Goal: Transaction & Acquisition: Obtain resource

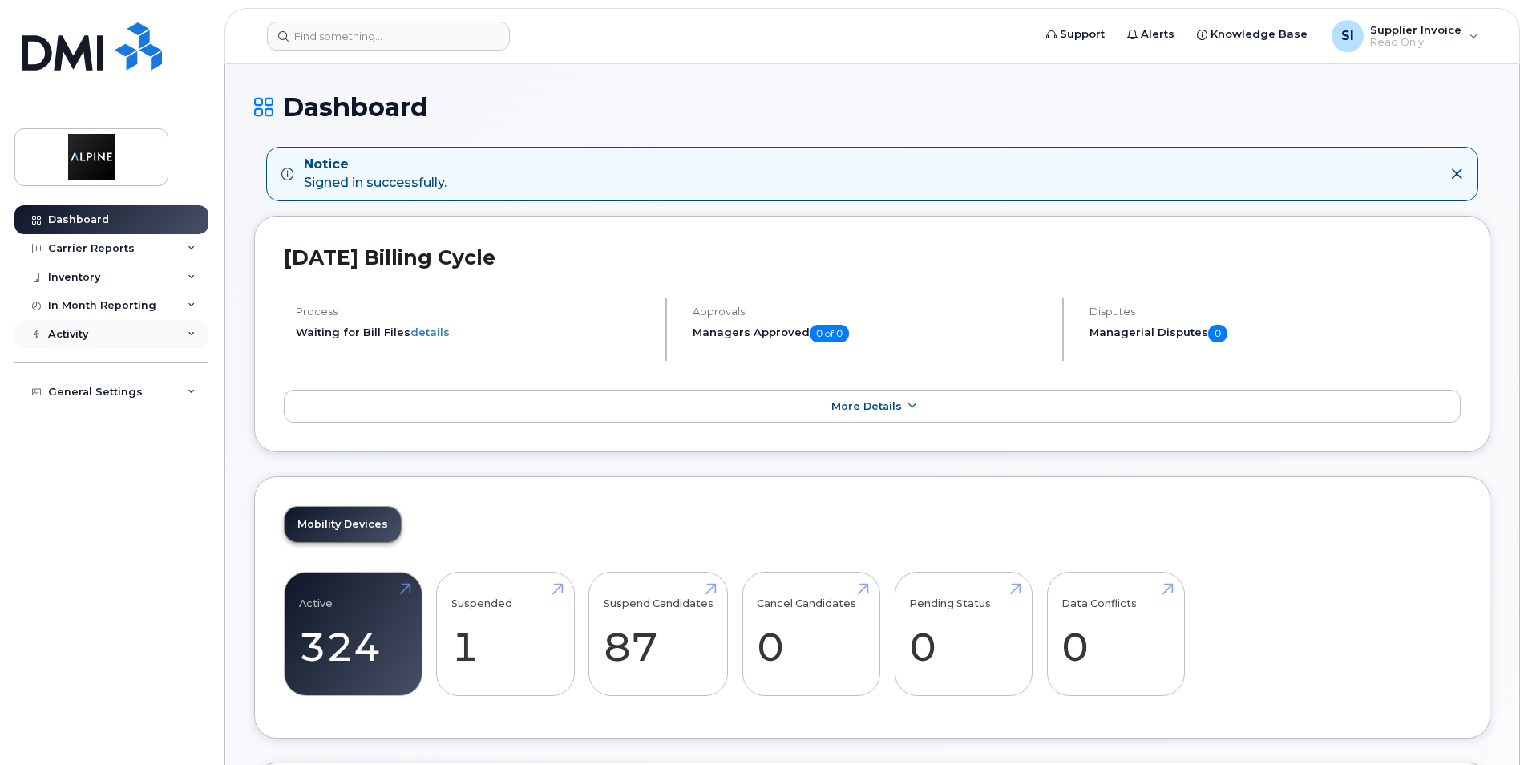
click at [187, 337] on div "Activity" at bounding box center [111, 334] width 194 height 29
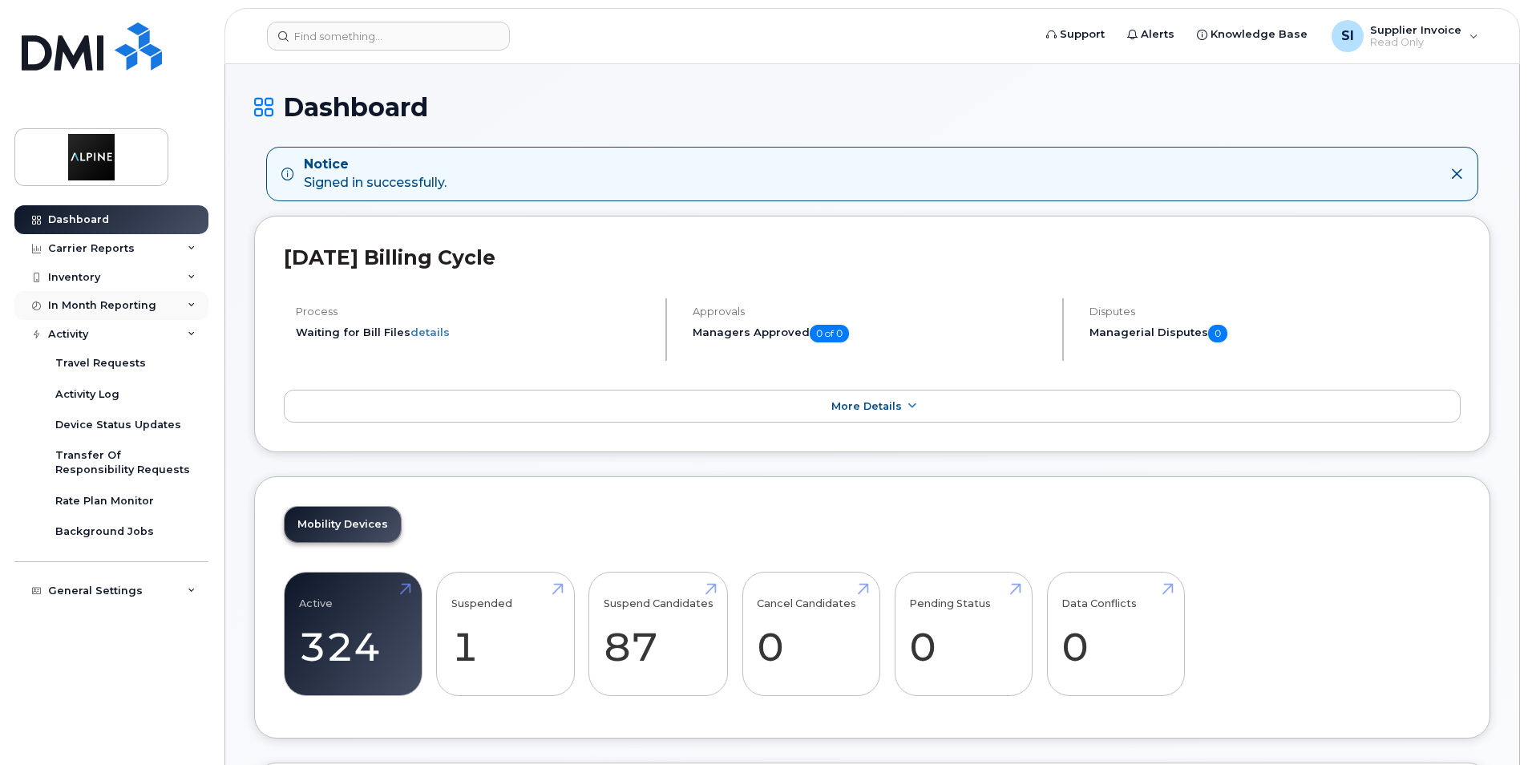
click at [195, 305] on icon at bounding box center [192, 305] width 8 height 8
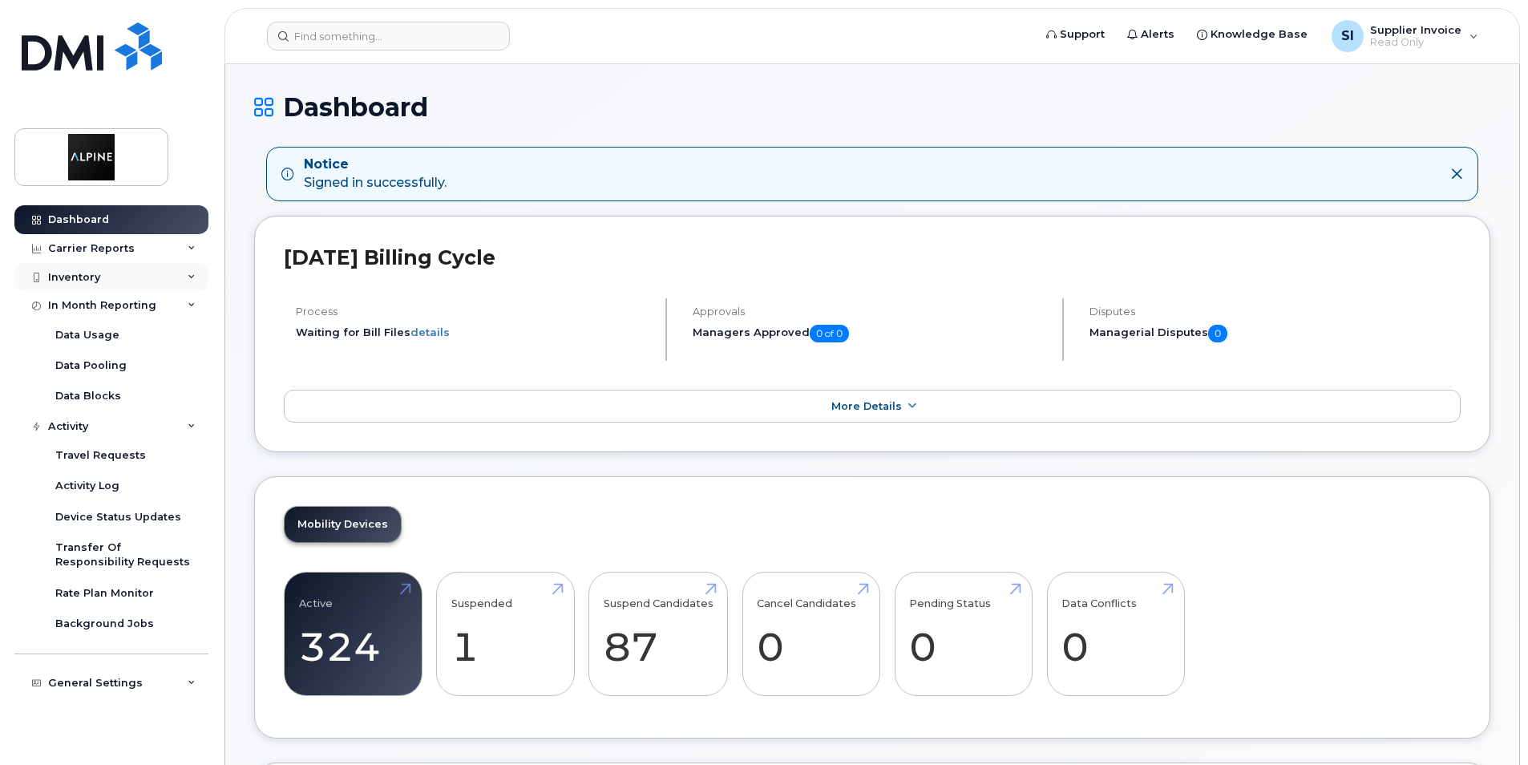
click at [195, 279] on icon at bounding box center [192, 277] width 8 height 8
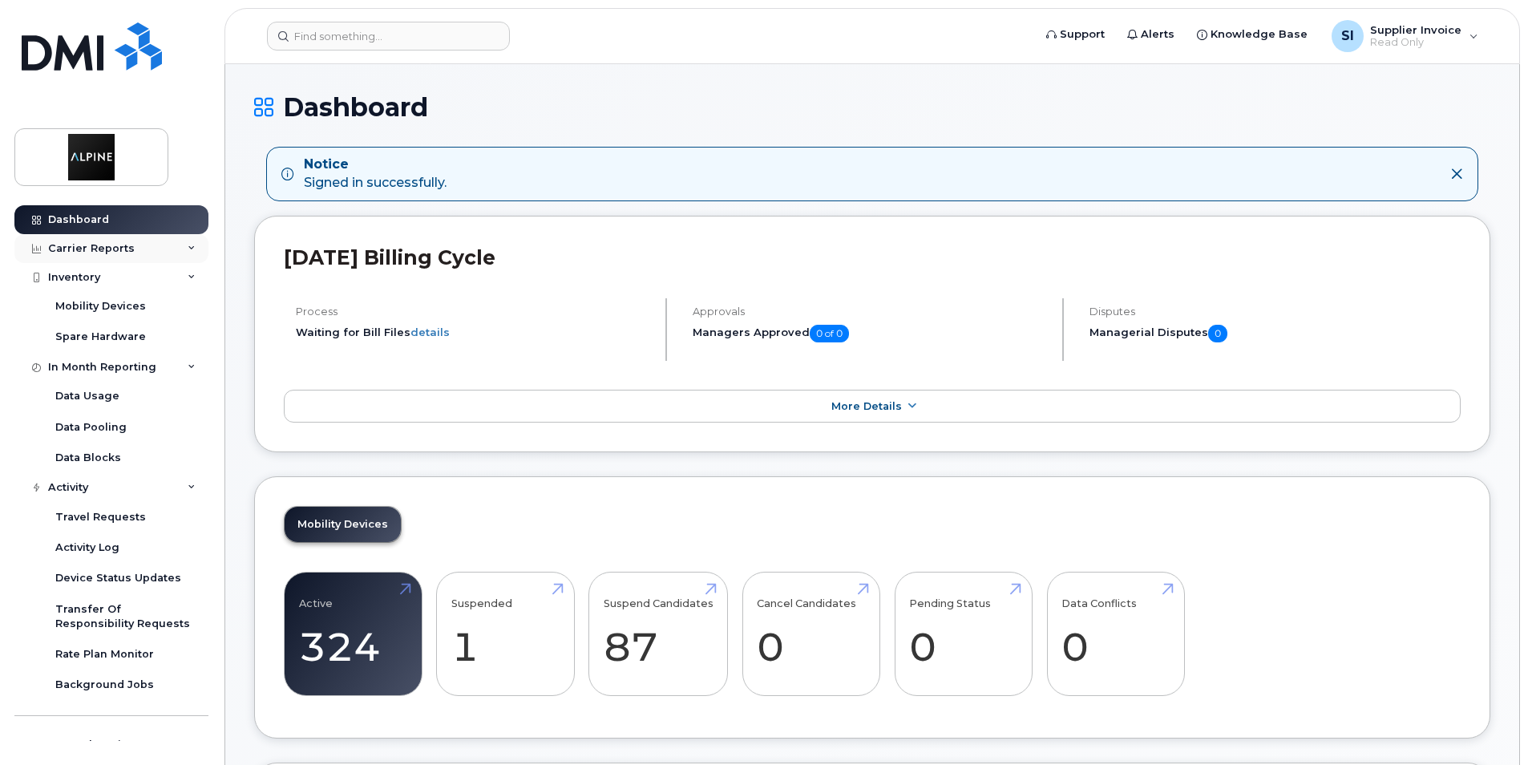
click at [188, 245] on icon at bounding box center [192, 248] width 8 height 8
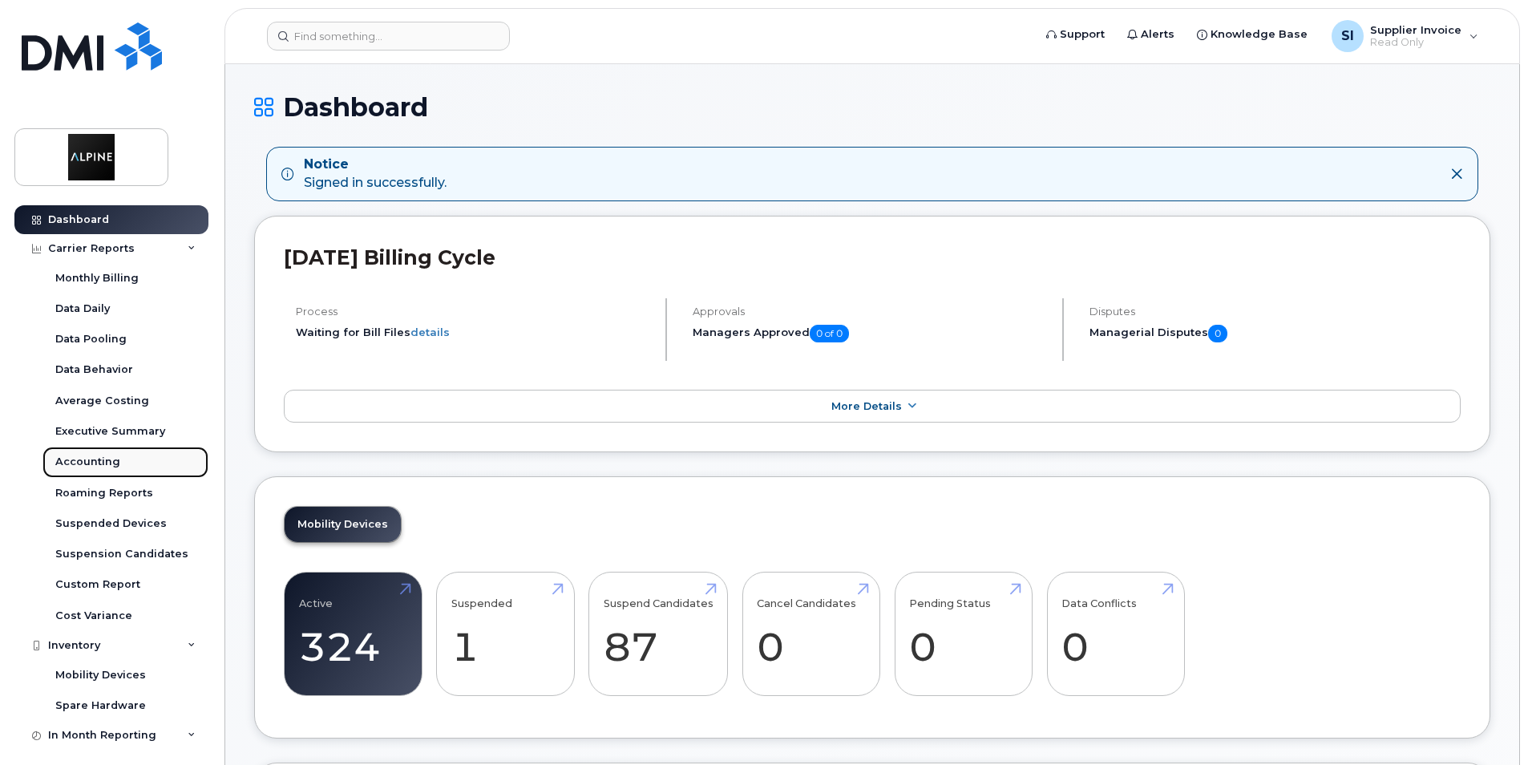
click at [90, 458] on div "Accounting" at bounding box center [87, 461] width 65 height 14
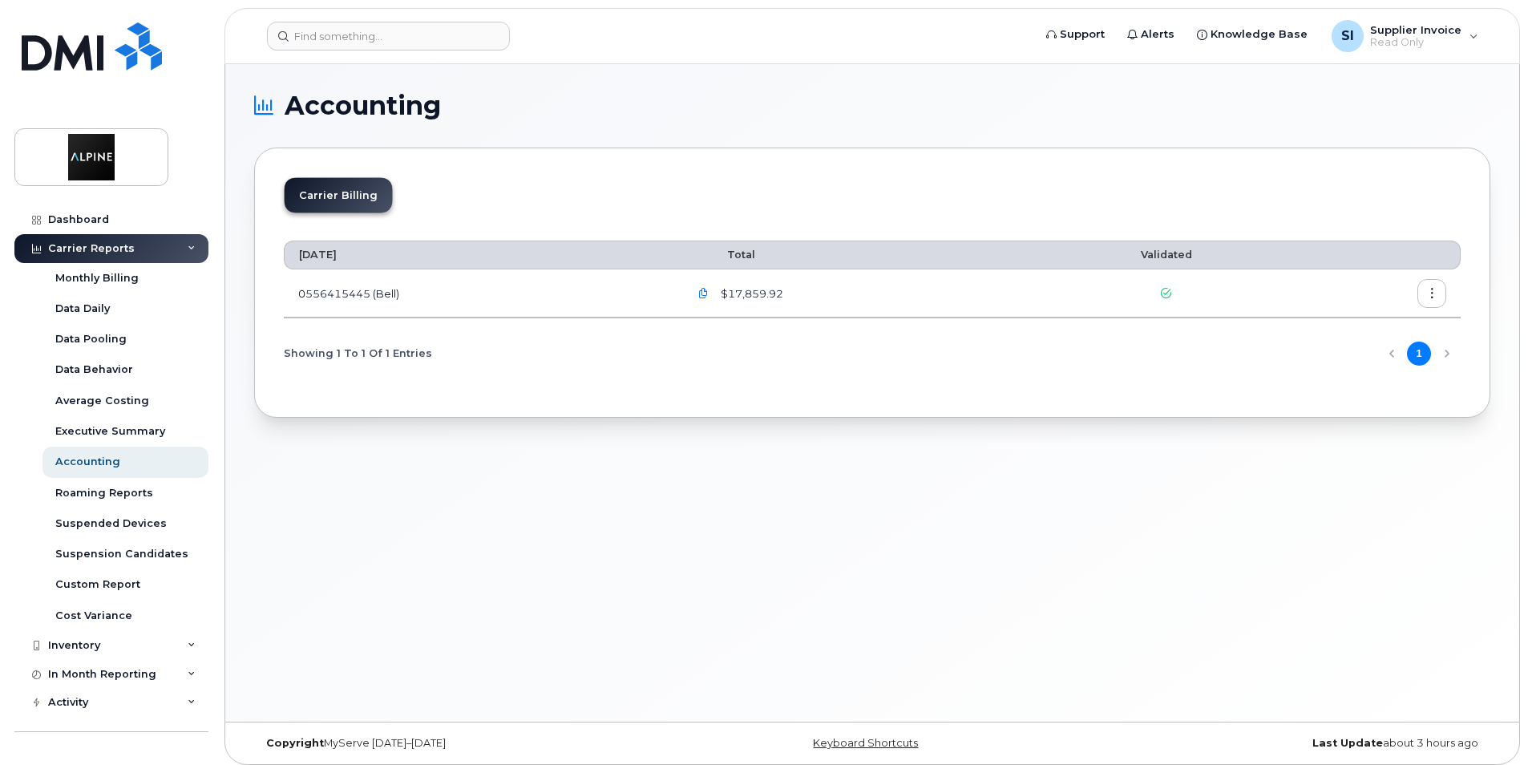
click at [709, 293] on icon "button" at bounding box center [703, 294] width 10 height 10
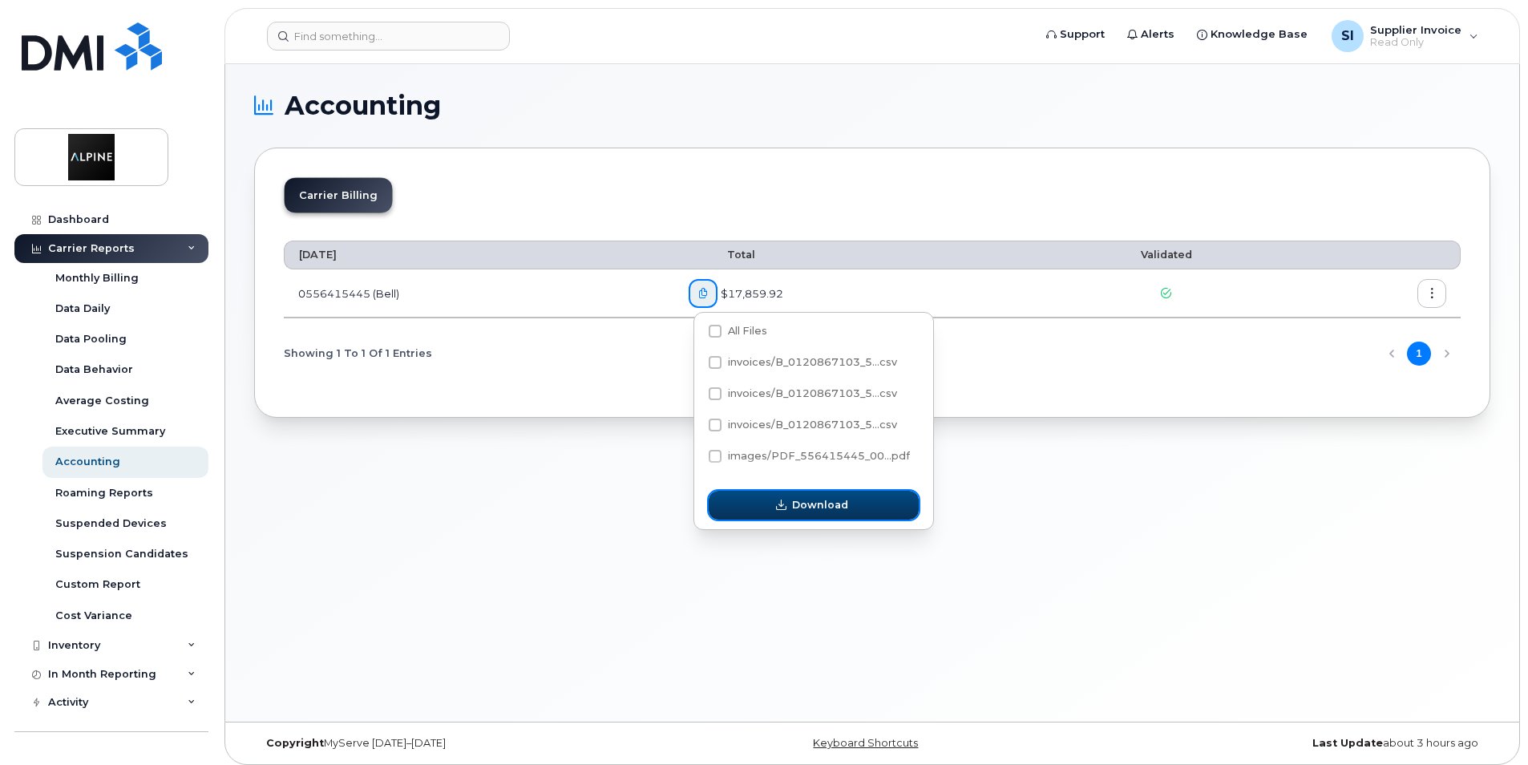
click at [801, 511] on span "Download" at bounding box center [820, 504] width 56 height 15
click at [778, 504] on icon "button" at bounding box center [781, 505] width 10 height 10
click at [1051, 476] on div "Accounting Carrier Billing [DATE] Total Validated 0556415445 (Bell) $17,859.92 …" at bounding box center [872, 392] width 1294 height 657
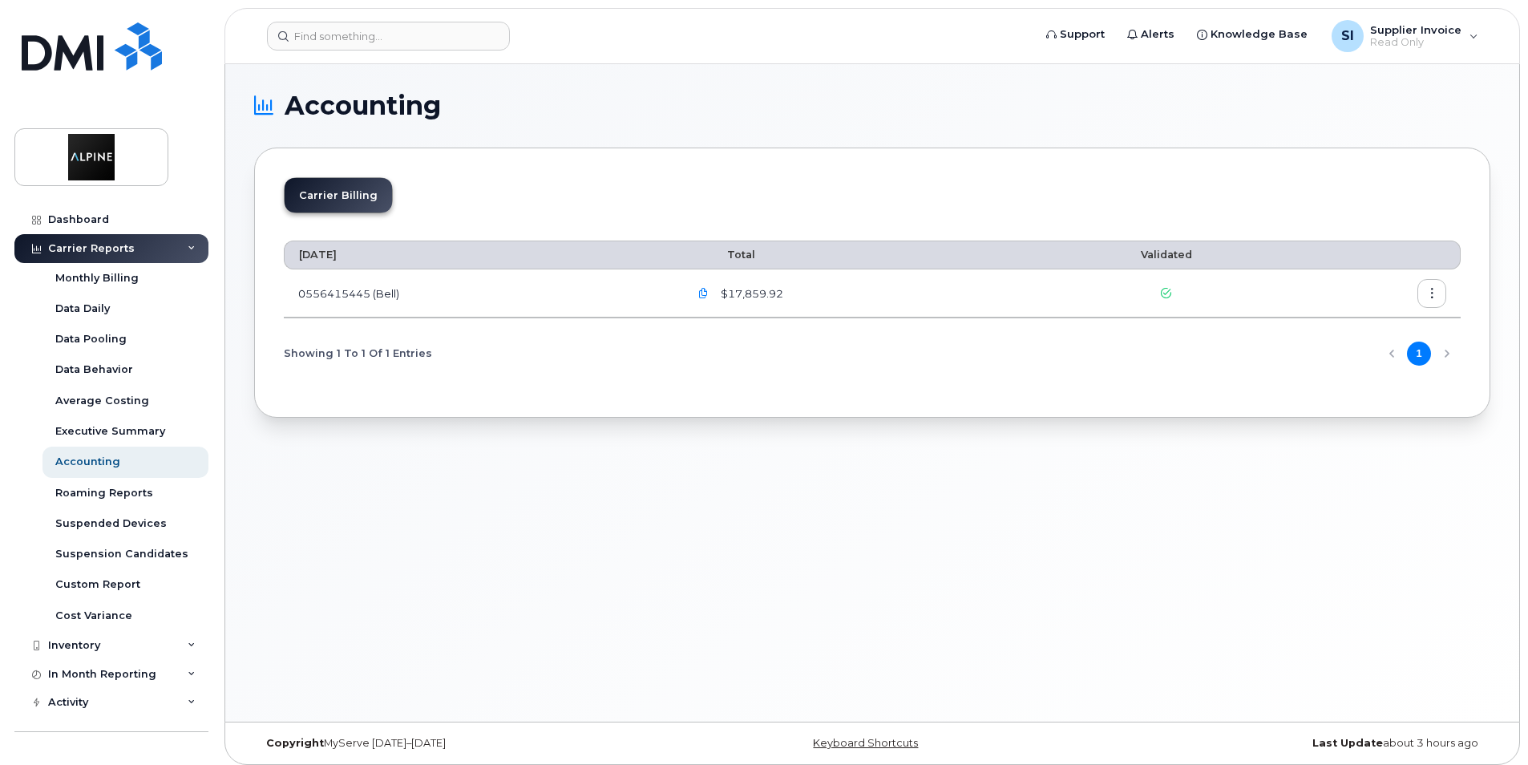
click at [1436, 289] on icon "button" at bounding box center [1432, 294] width 10 height 10
click at [1358, 356] on span "Download" at bounding box center [1358, 358] width 63 height 14
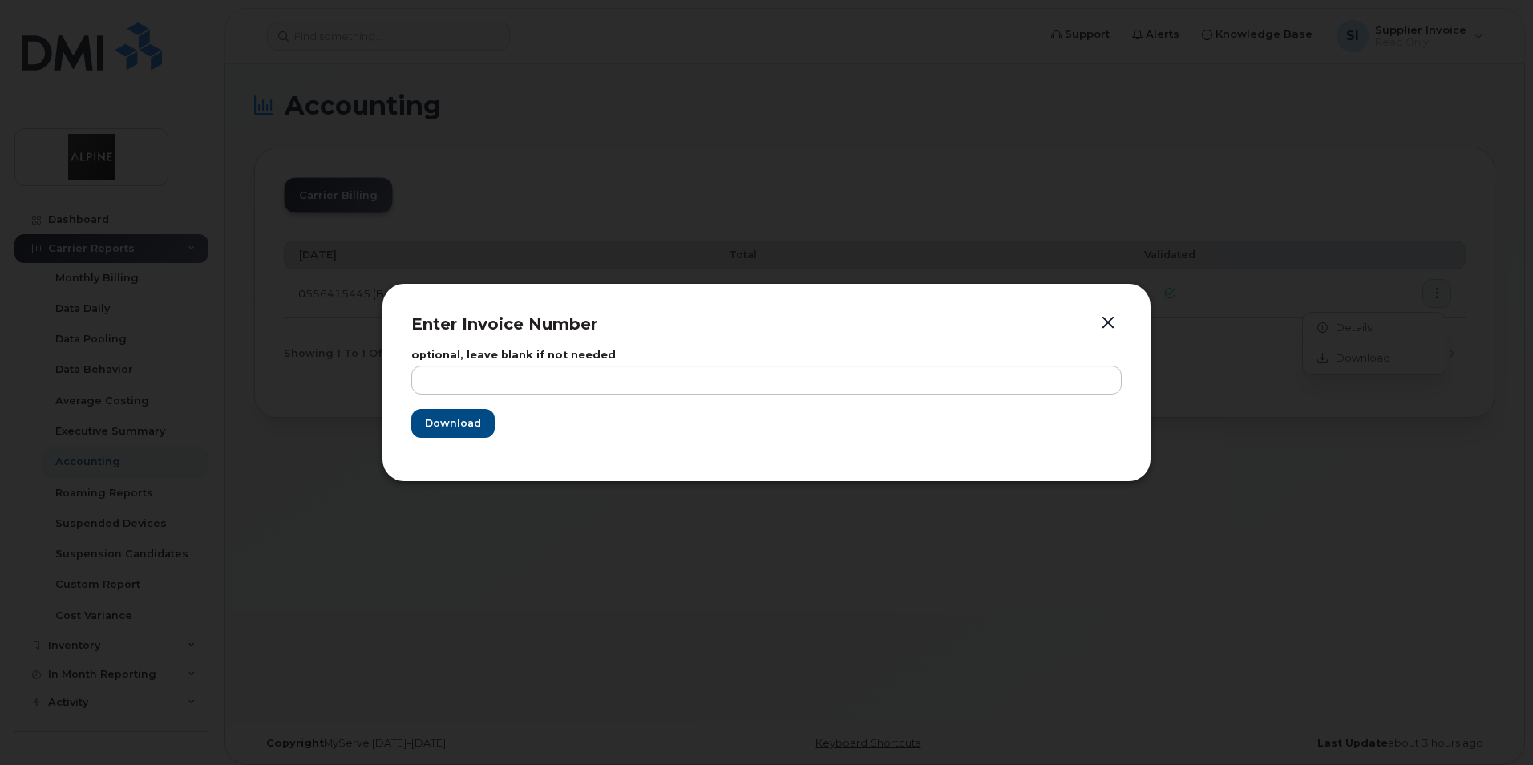
click at [1108, 326] on button "button" at bounding box center [1108, 323] width 24 height 22
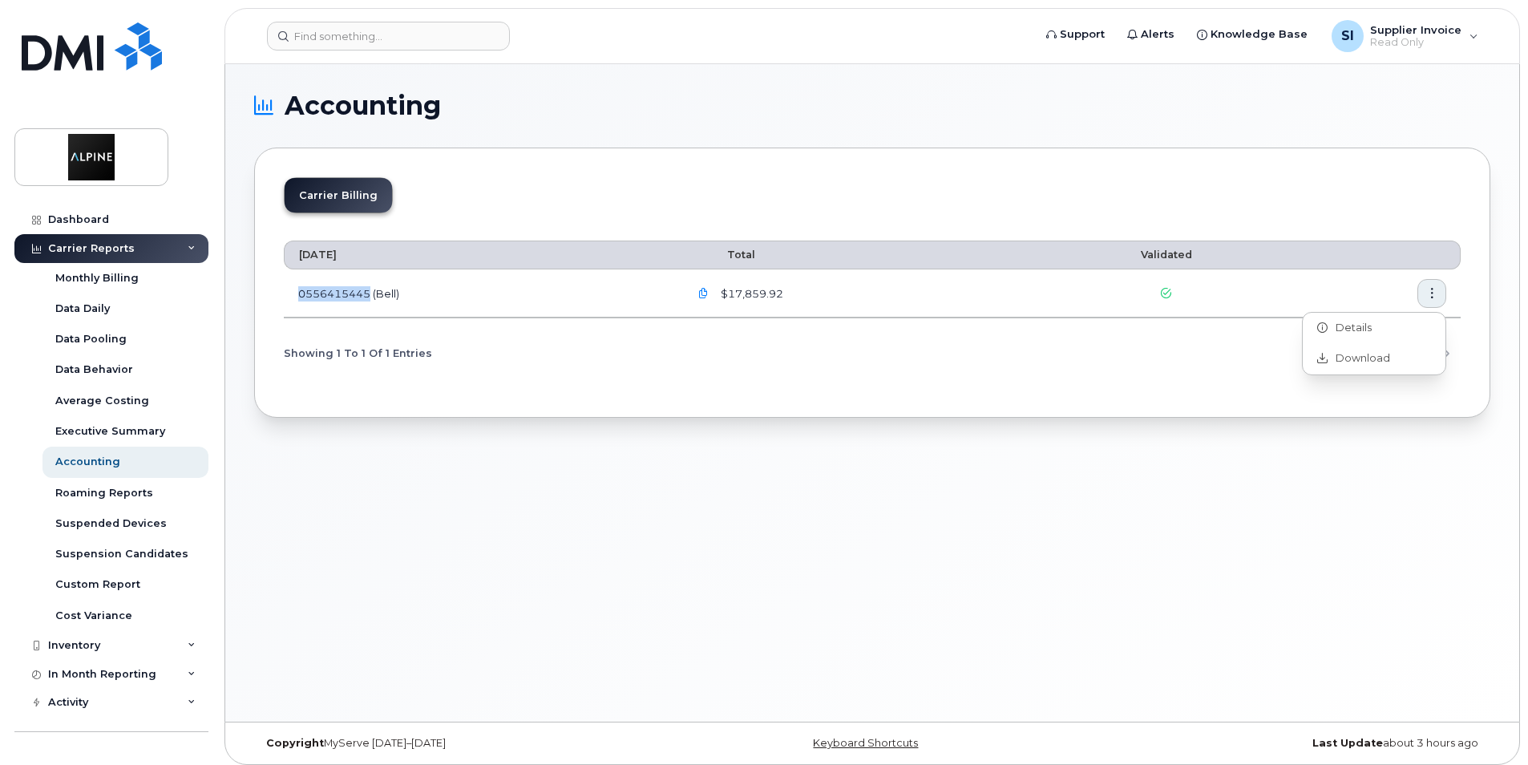
copy td "0556415445"
drag, startPoint x: 298, startPoint y: 294, endPoint x: 369, endPoint y: 292, distance: 70.6
click at [369, 292] on td "0556415445 (Bell)" at bounding box center [479, 293] width 390 height 48
click at [1430, 290] on icon "button" at bounding box center [1432, 294] width 10 height 10
click at [1371, 361] on span "Download" at bounding box center [1358, 358] width 63 height 14
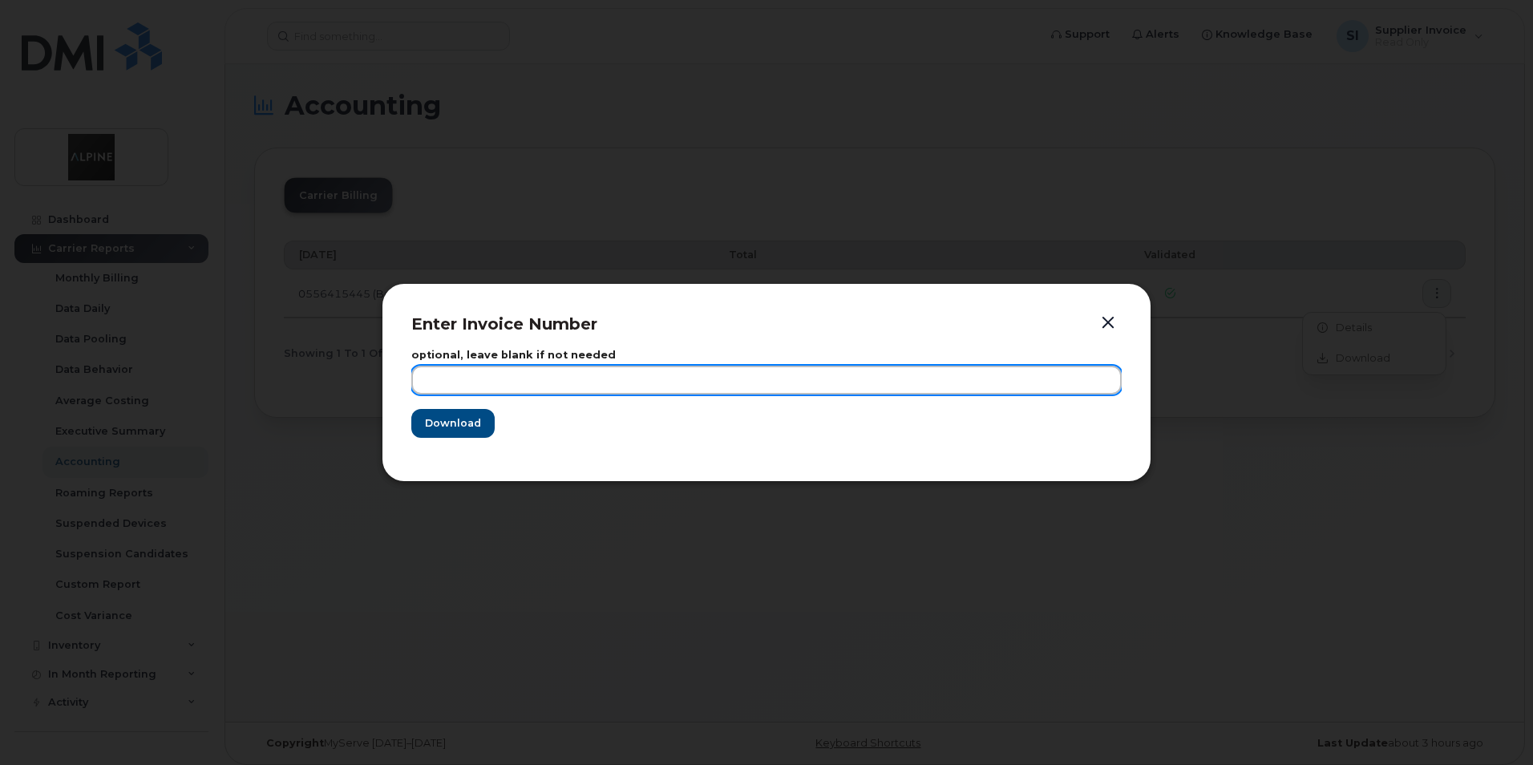
click at [466, 382] on input "text" at bounding box center [766, 380] width 710 height 29
paste input "0556415445"
type input "0556415445"
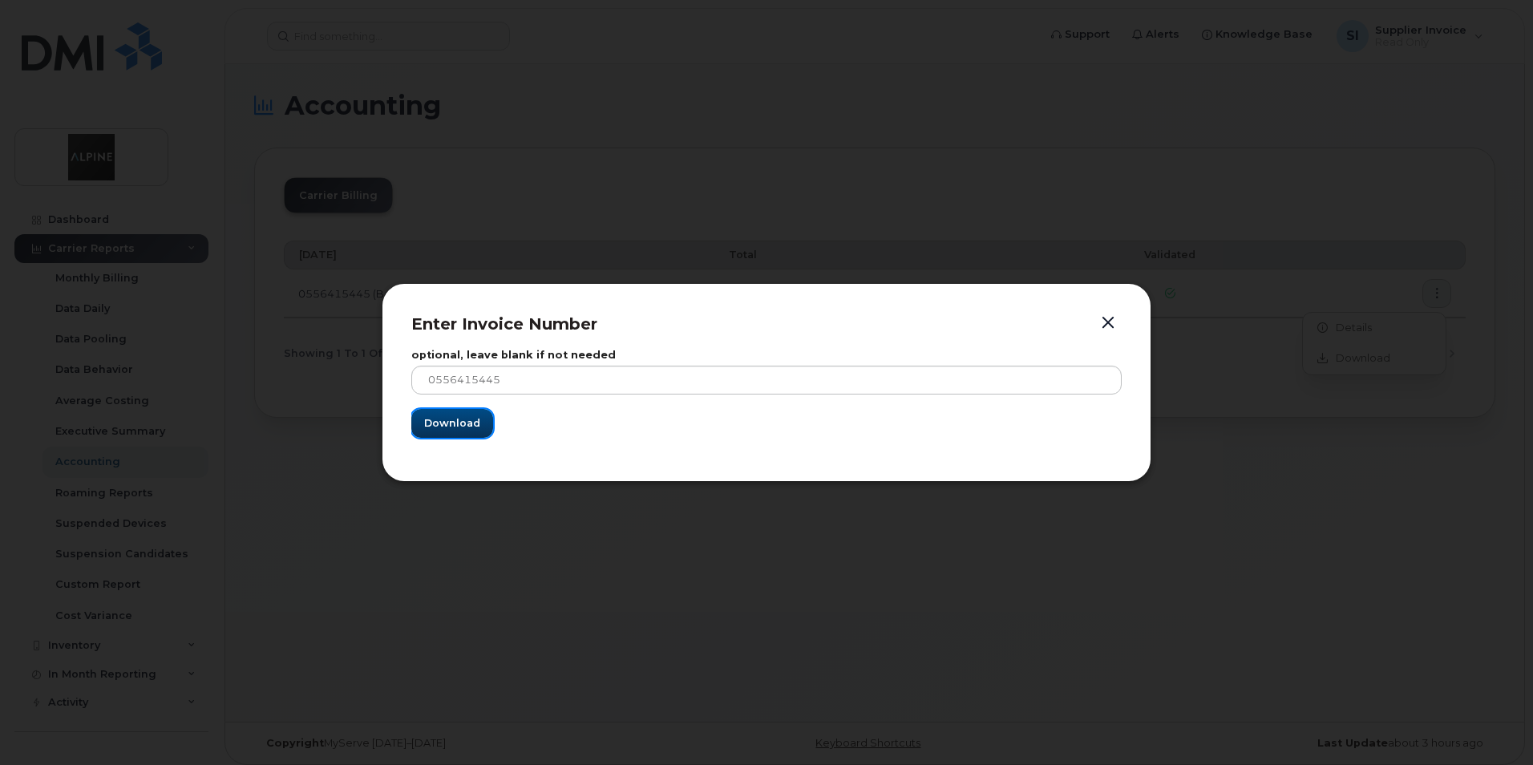
click at [453, 424] on span "Download" at bounding box center [452, 422] width 56 height 15
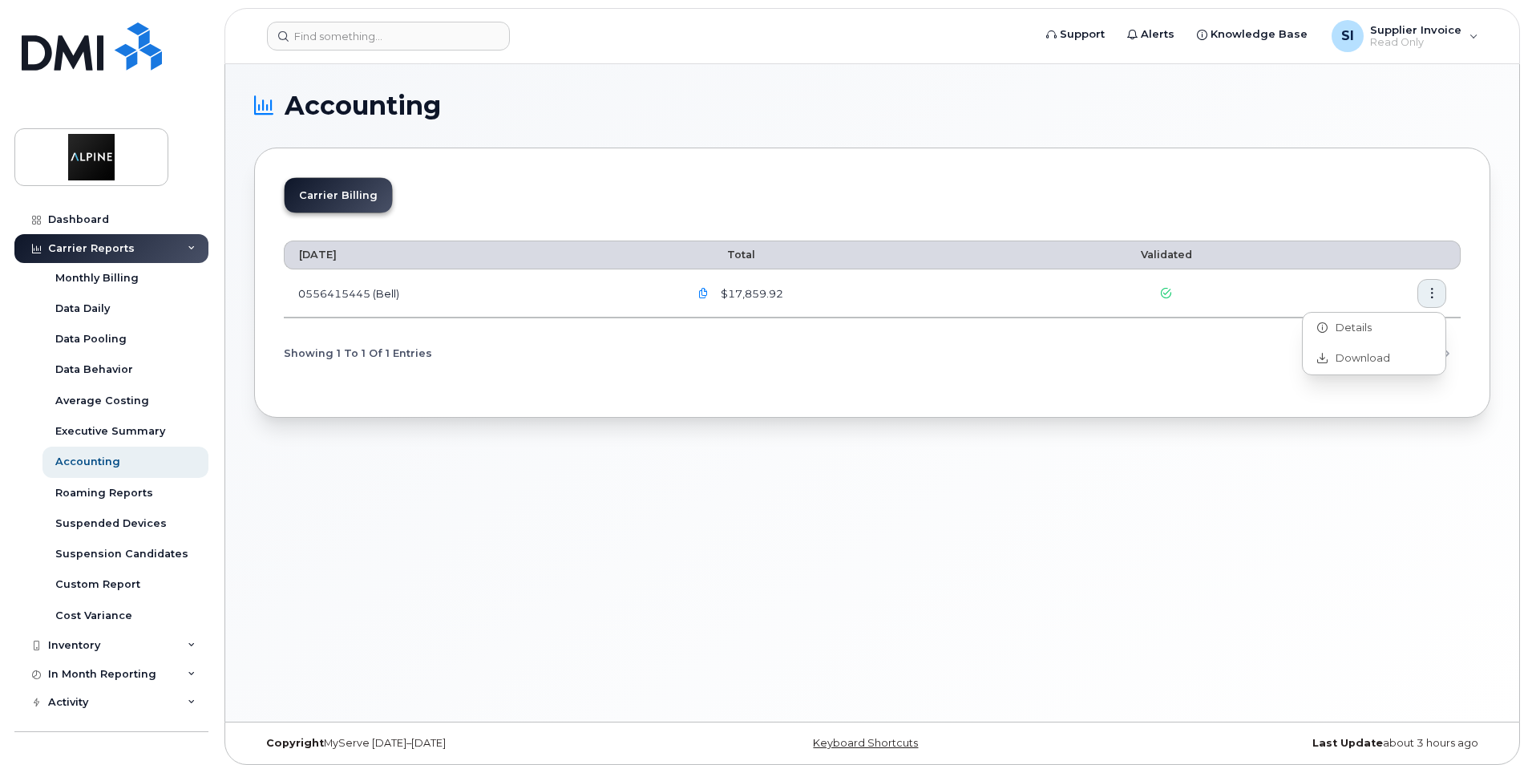
click at [959, 567] on div "Accounting Carrier Billing [DATE] Total Validated 0556415445 (Bell) $17,859.92 …" at bounding box center [872, 392] width 1294 height 657
drag, startPoint x: 1038, startPoint y: 644, endPoint x: 1036, endPoint y: 628, distance: 16.1
click at [1038, 644] on div "Accounting Carrier Billing [DATE] Total Validated 0556415445 (Bell) $17,859.92 …" at bounding box center [872, 392] width 1294 height 657
click at [95, 458] on div "Accounting" at bounding box center [87, 461] width 65 height 14
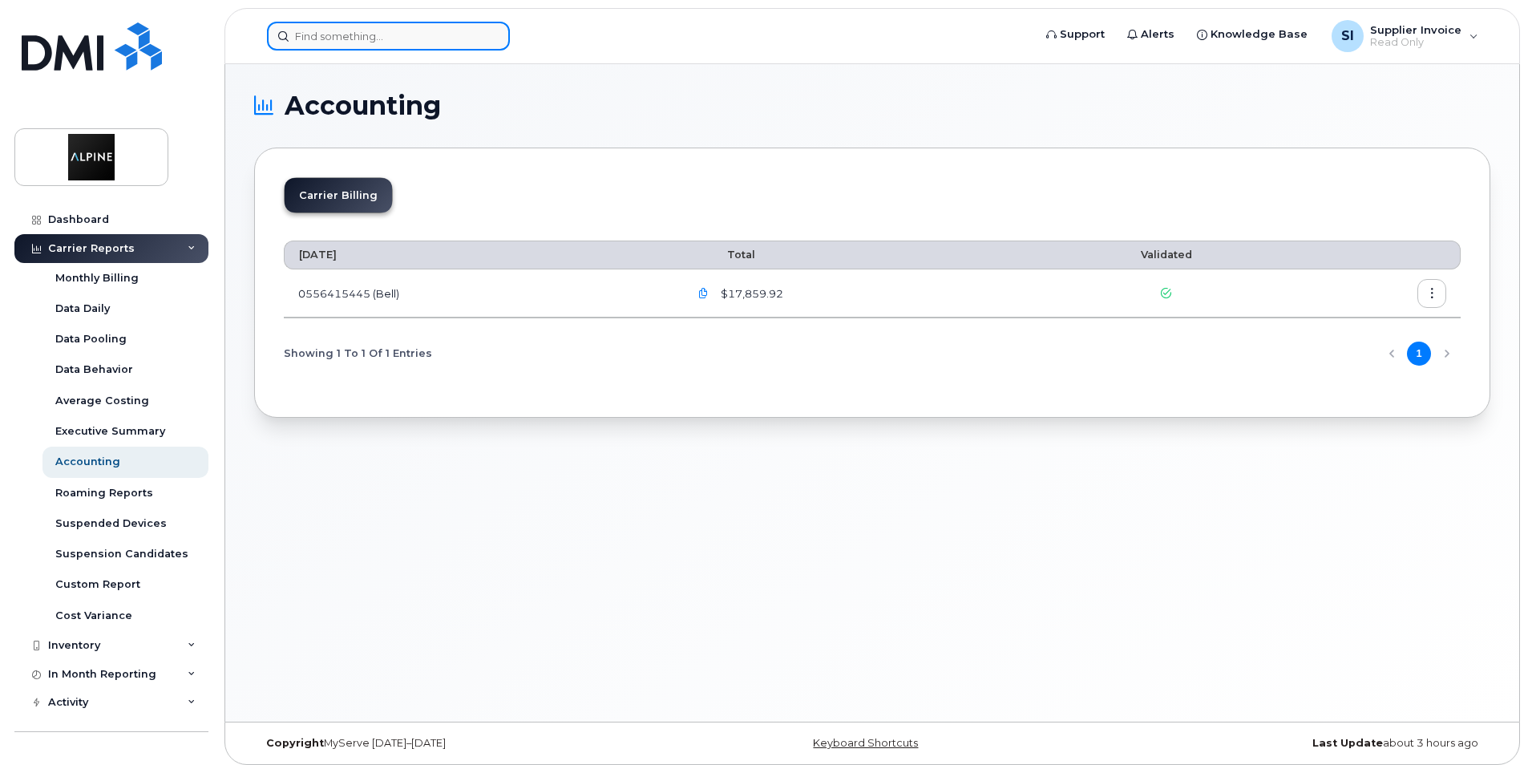
click at [306, 39] on input at bounding box center [388, 36] width 243 height 29
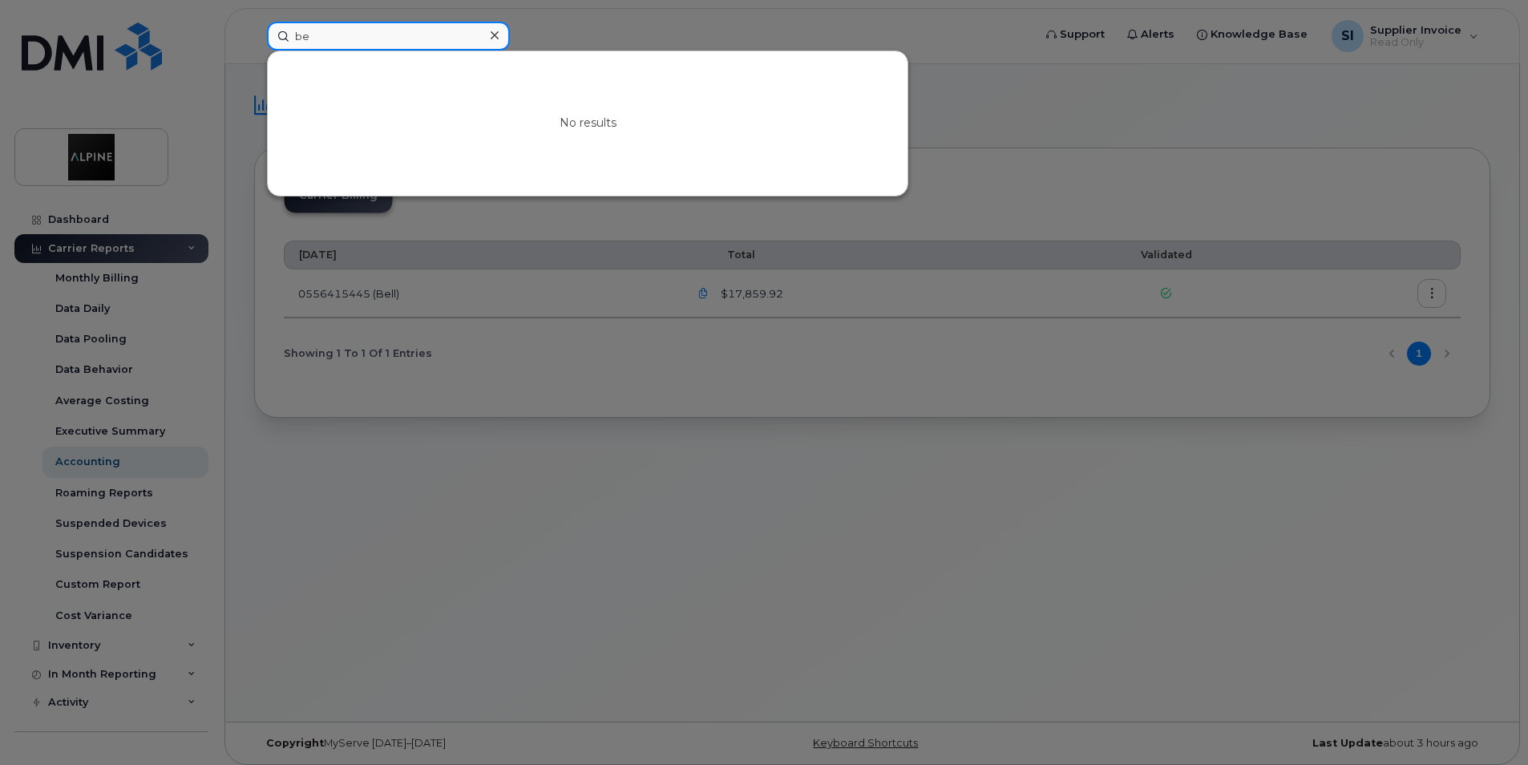
type input "b"
click at [604, 487] on div at bounding box center [764, 382] width 1528 height 765
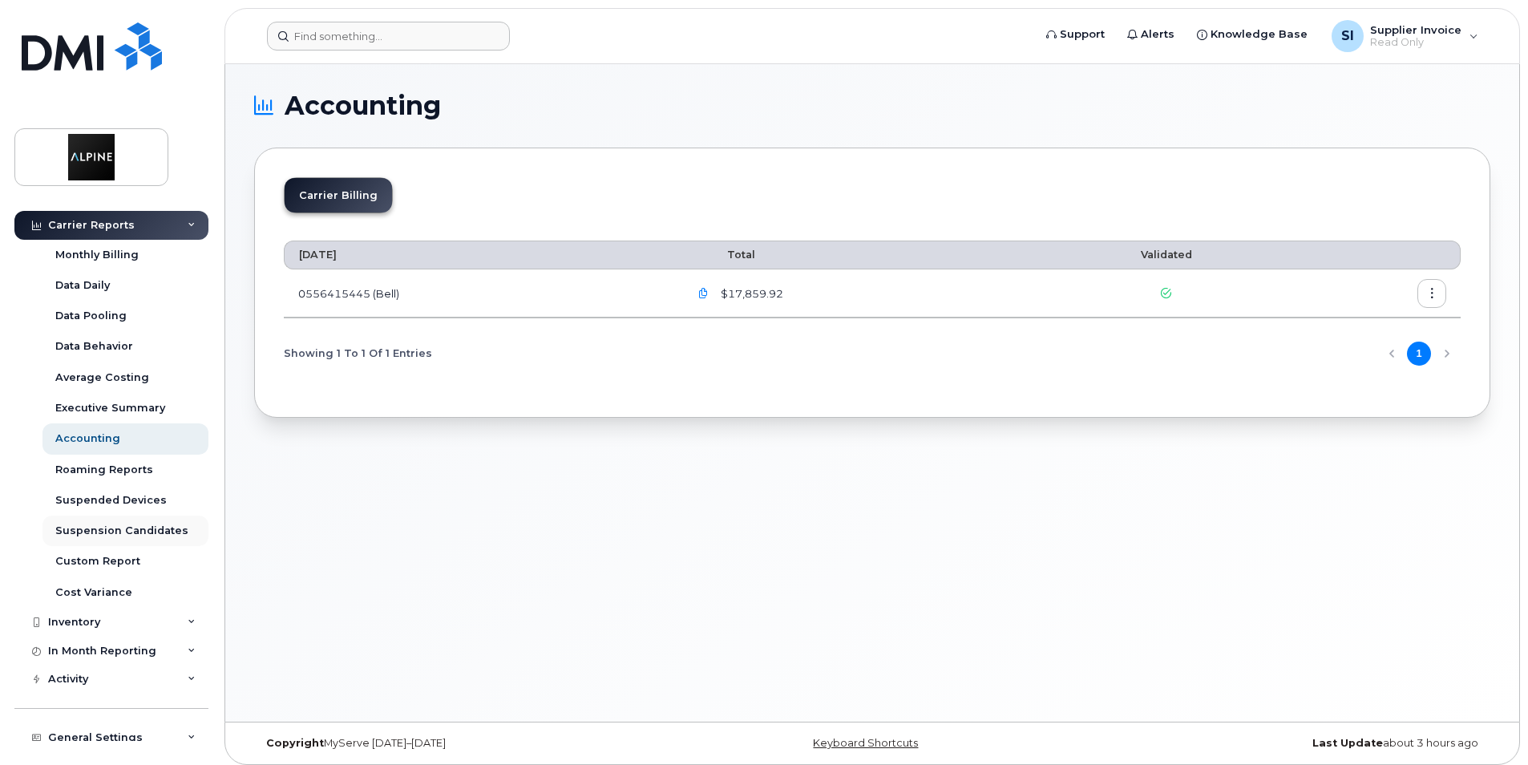
scroll to position [34, 0]
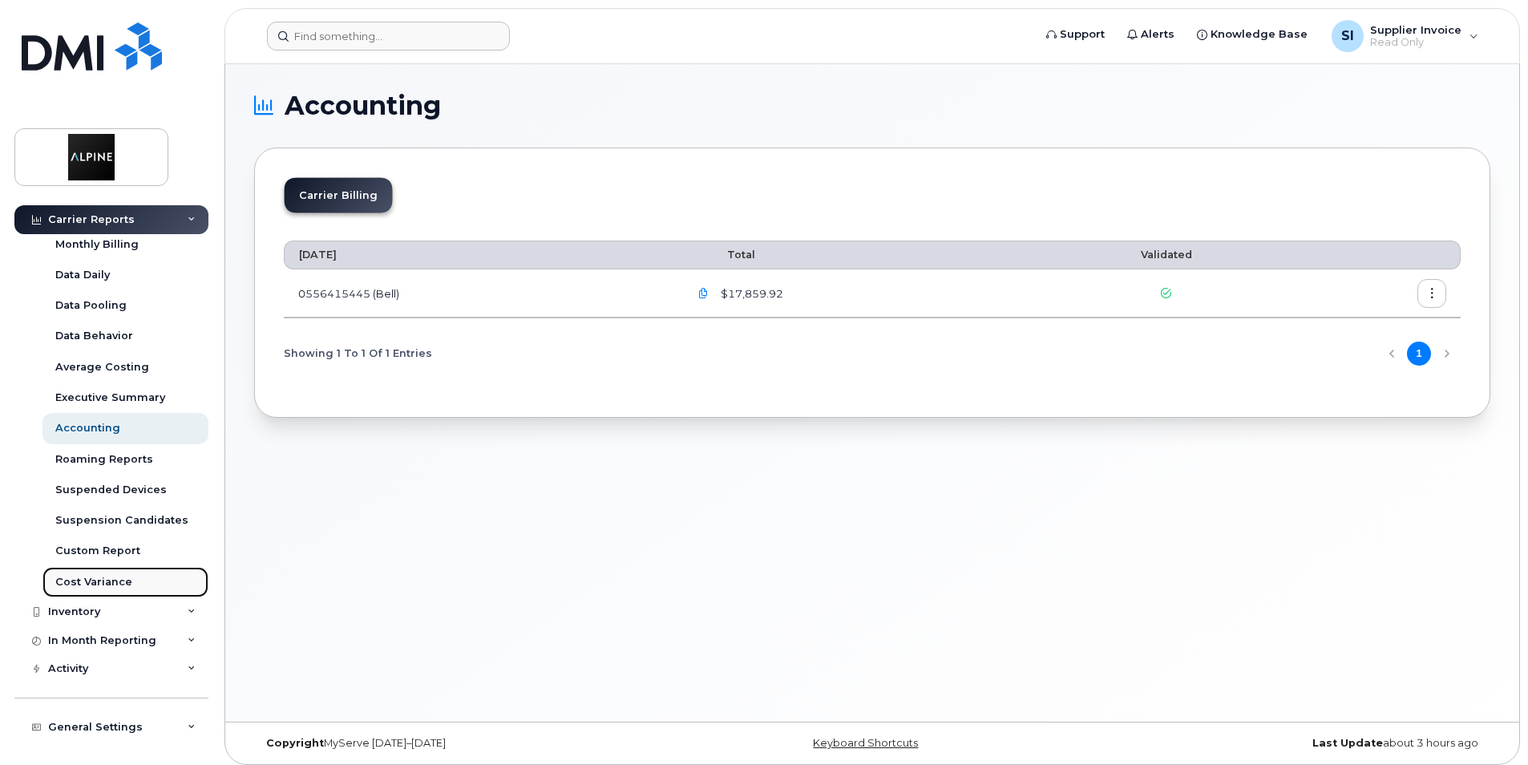
click at [107, 578] on div "Cost Variance" at bounding box center [93, 582] width 77 height 14
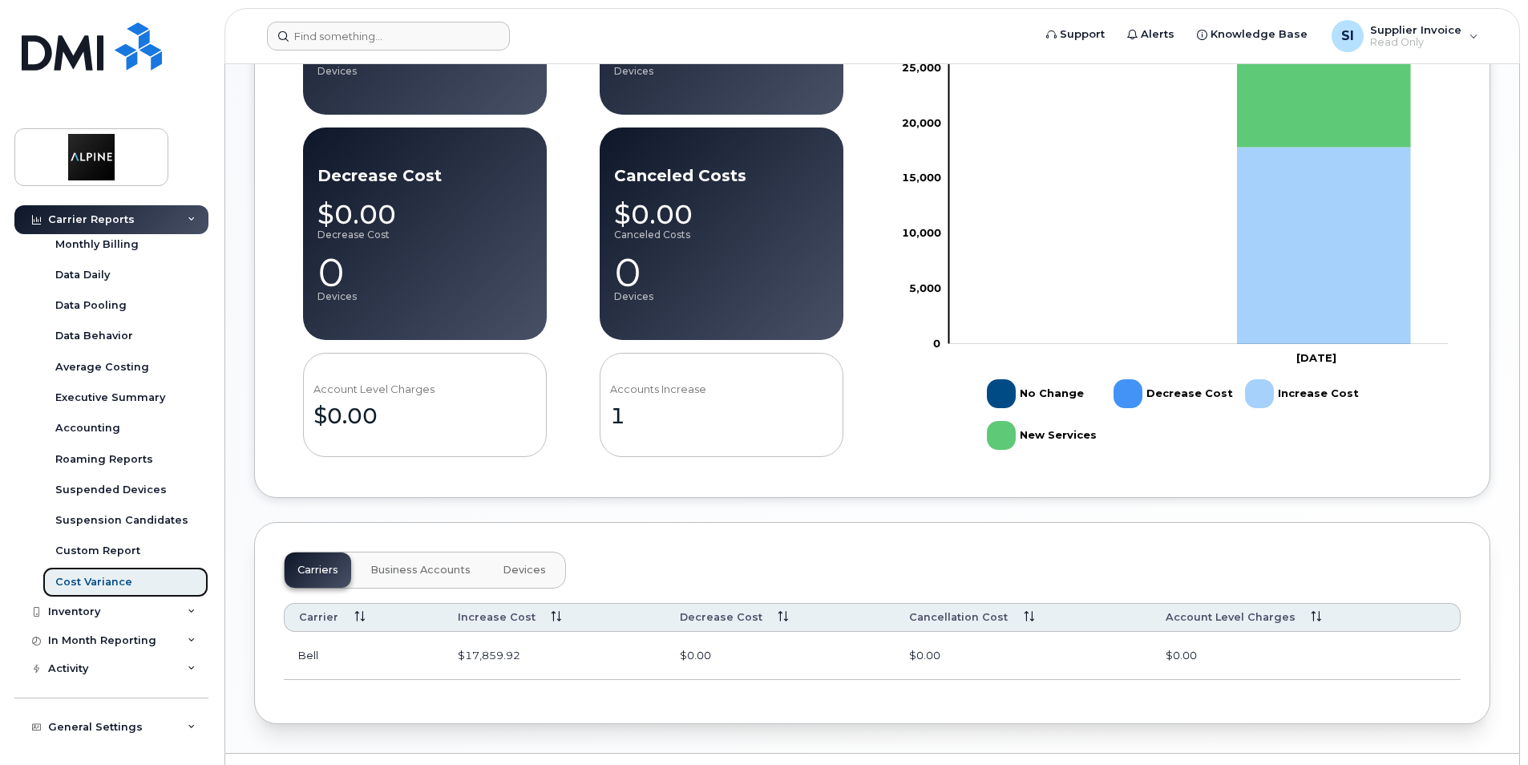
scroll to position [540, 0]
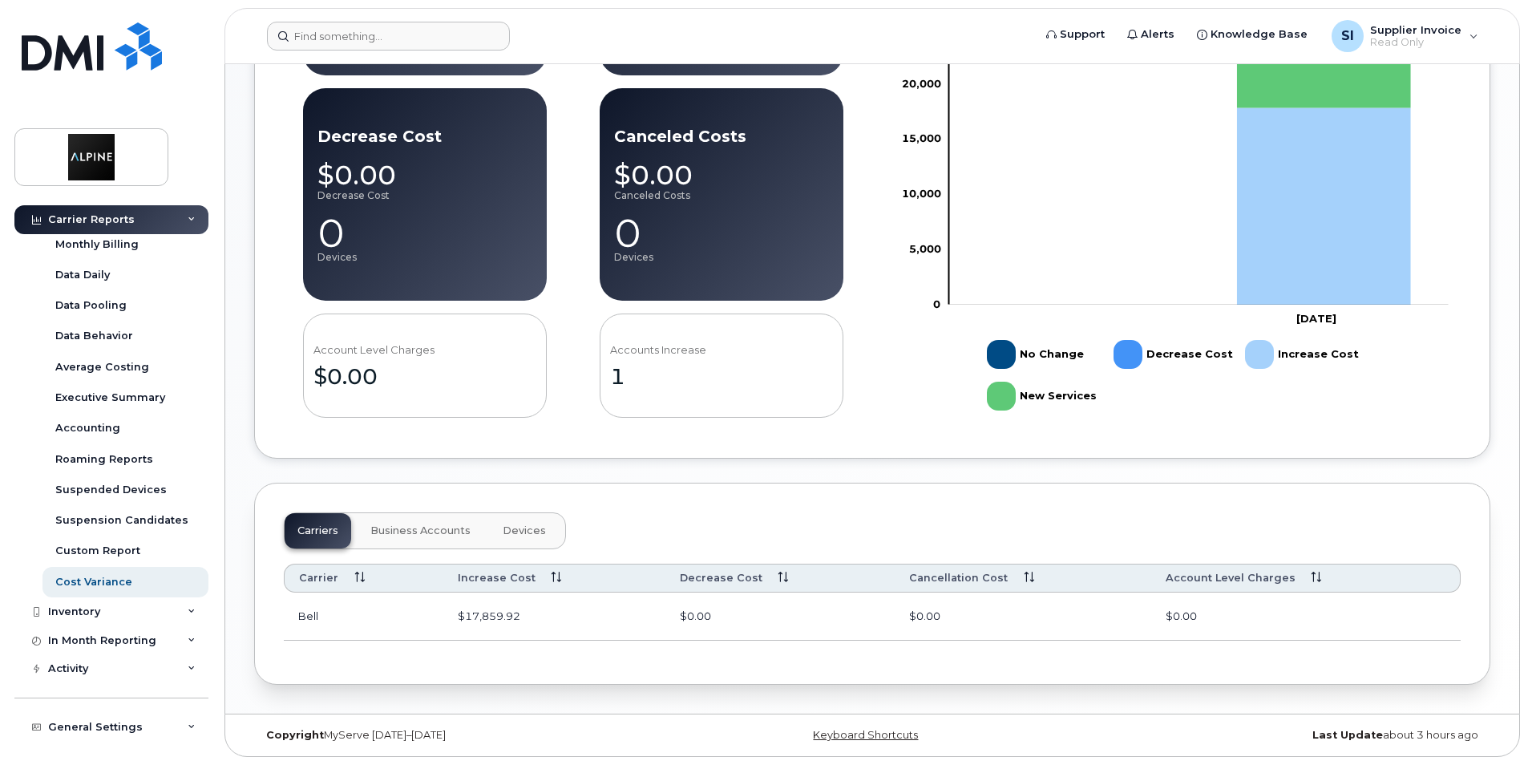
click at [435, 530] on span "Business Accounts" at bounding box center [420, 530] width 100 height 13
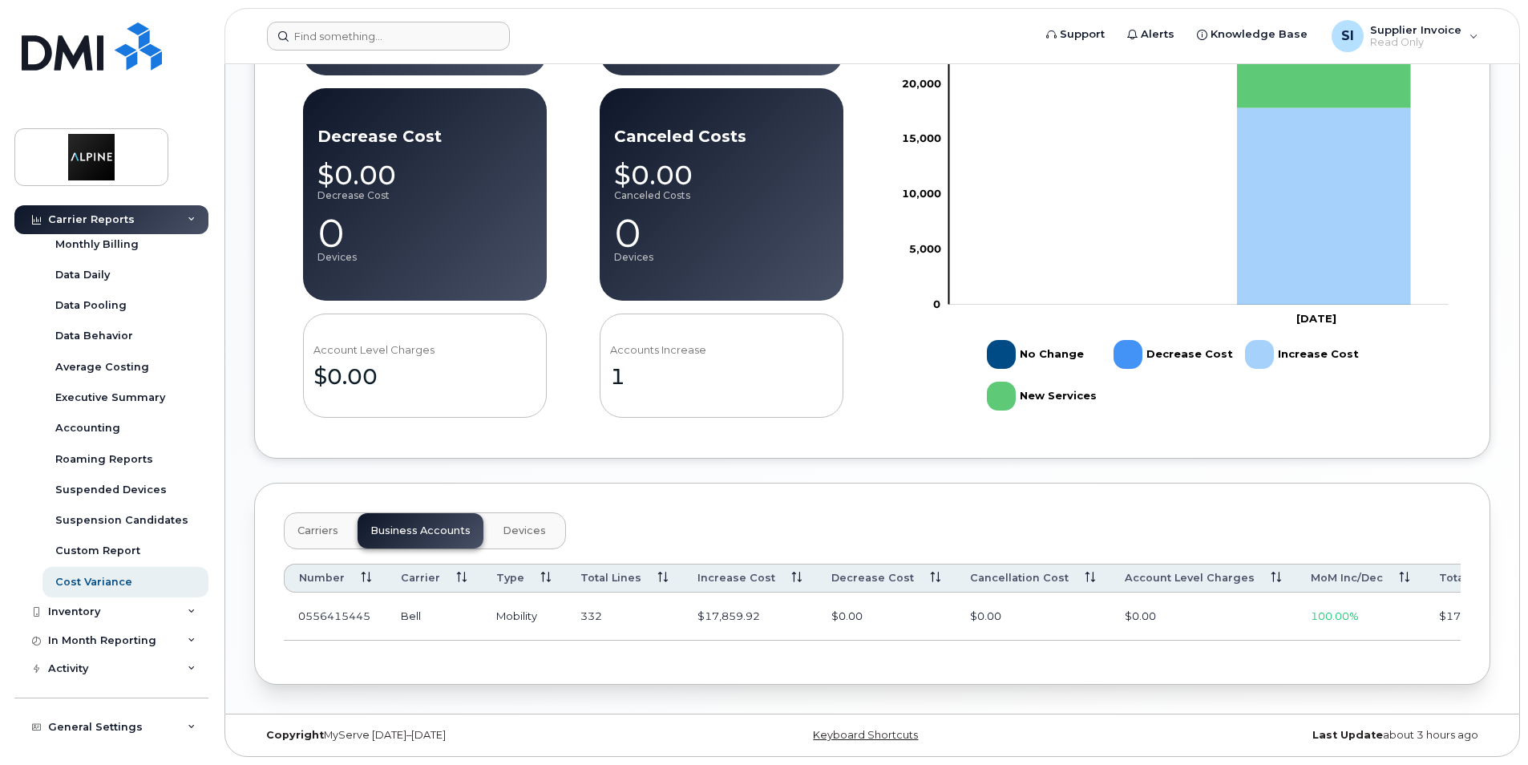
click at [511, 526] on span "Devices" at bounding box center [524, 530] width 43 height 13
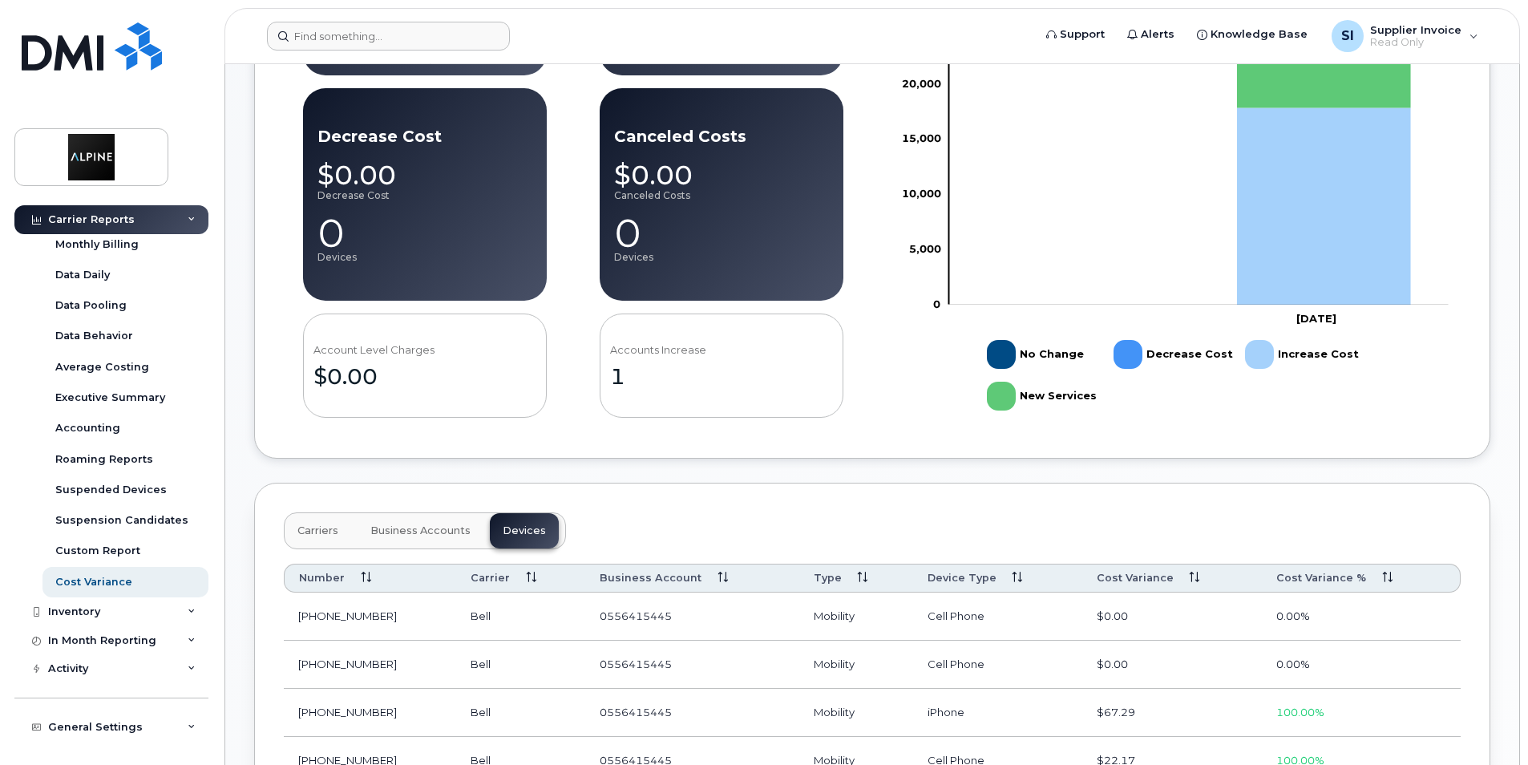
click at [327, 527] on span "Carriers" at bounding box center [317, 530] width 41 height 13
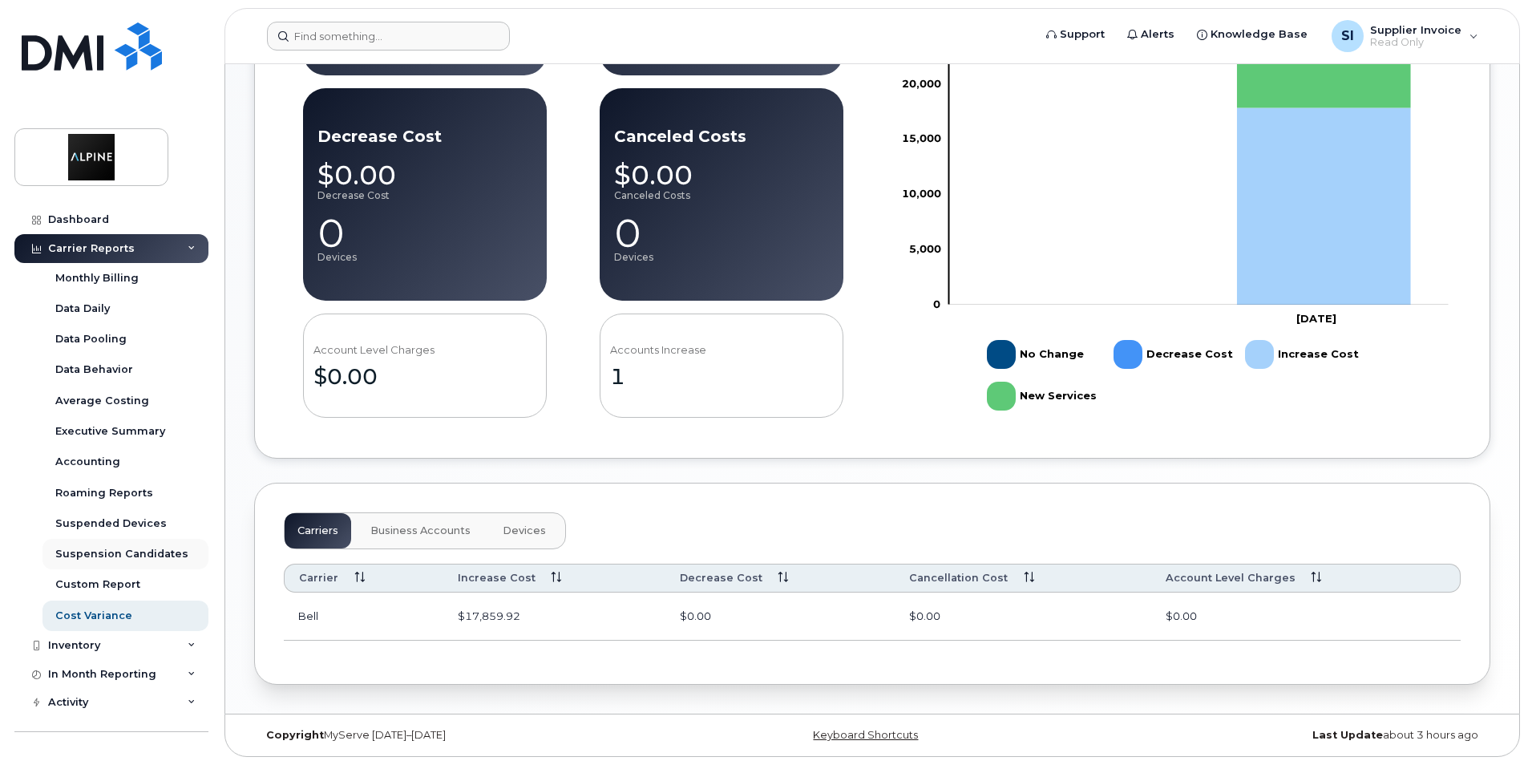
scroll to position [34, 0]
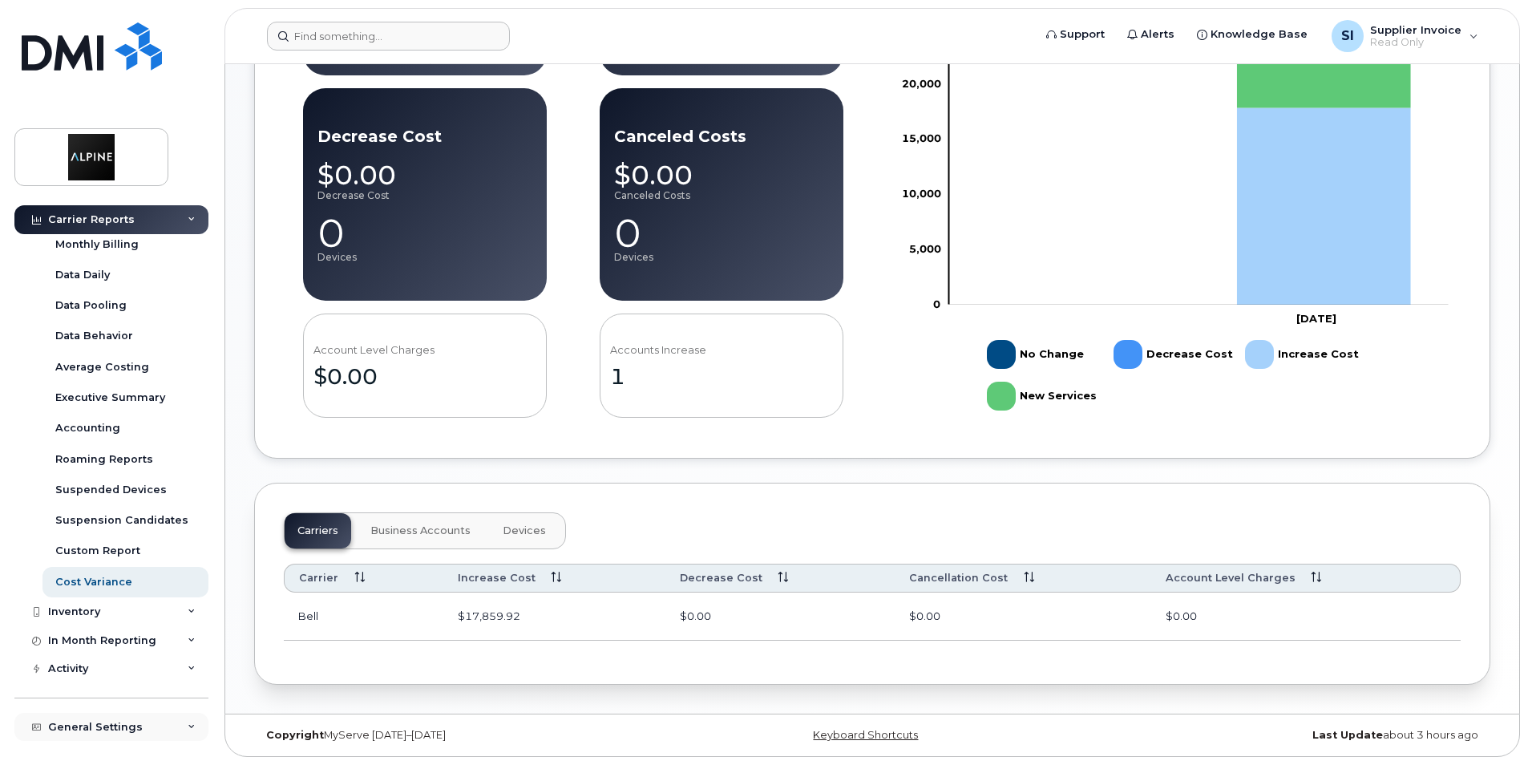
click at [188, 728] on icon at bounding box center [192, 727] width 8 height 8
click at [185, 721] on div "General Settings" at bounding box center [111, 727] width 194 height 29
click at [124, 724] on div "General Settings" at bounding box center [95, 727] width 95 height 13
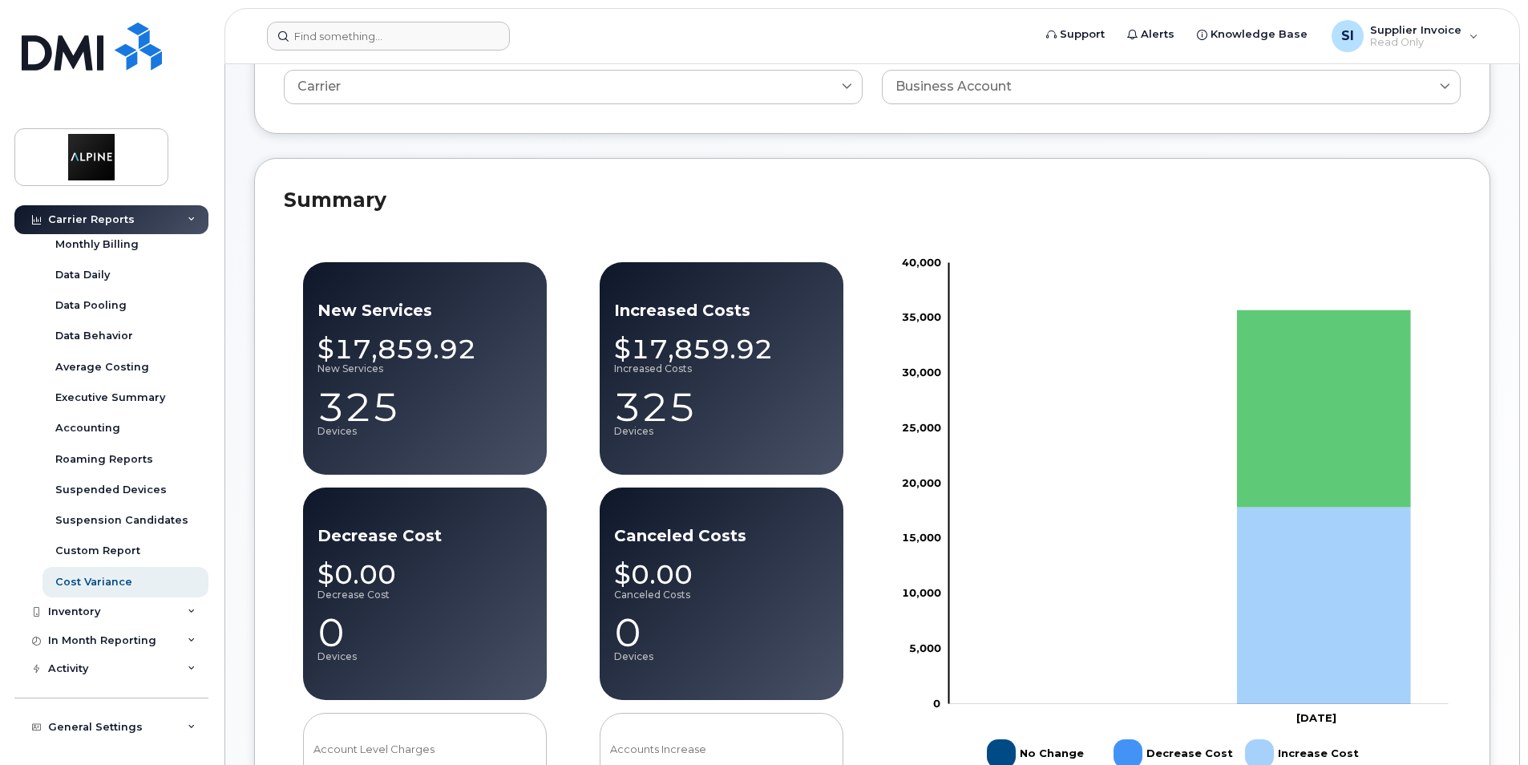
scroll to position [139, 0]
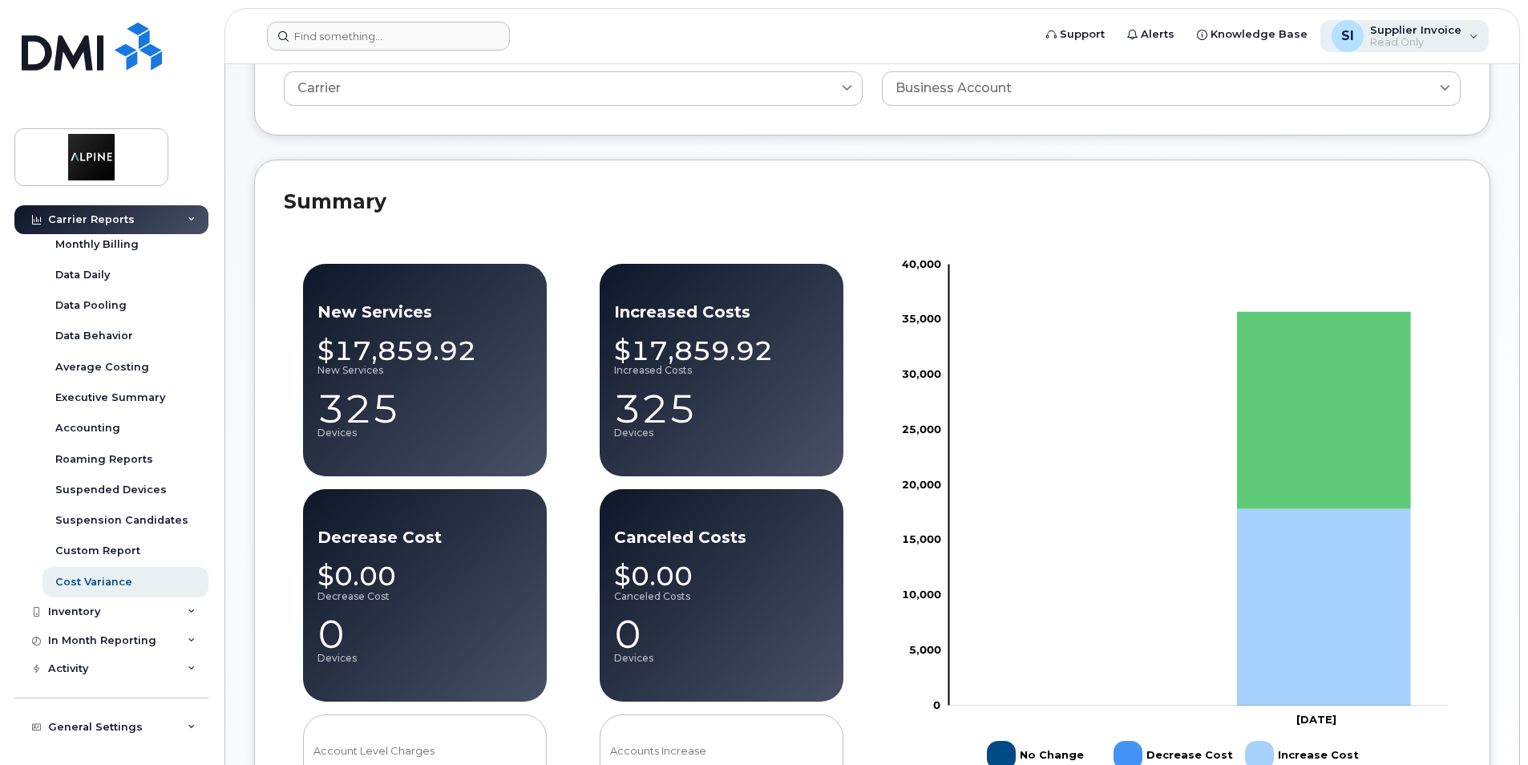
click at [1473, 30] on div "SI Supplier Invoice Read Only" at bounding box center [1404, 36] width 169 height 32
click at [1202, 224] on div "Summary New Services $17,859.92 New Services 325 Devices Decrease Cost $0.00 De…" at bounding box center [872, 509] width 1236 height 699
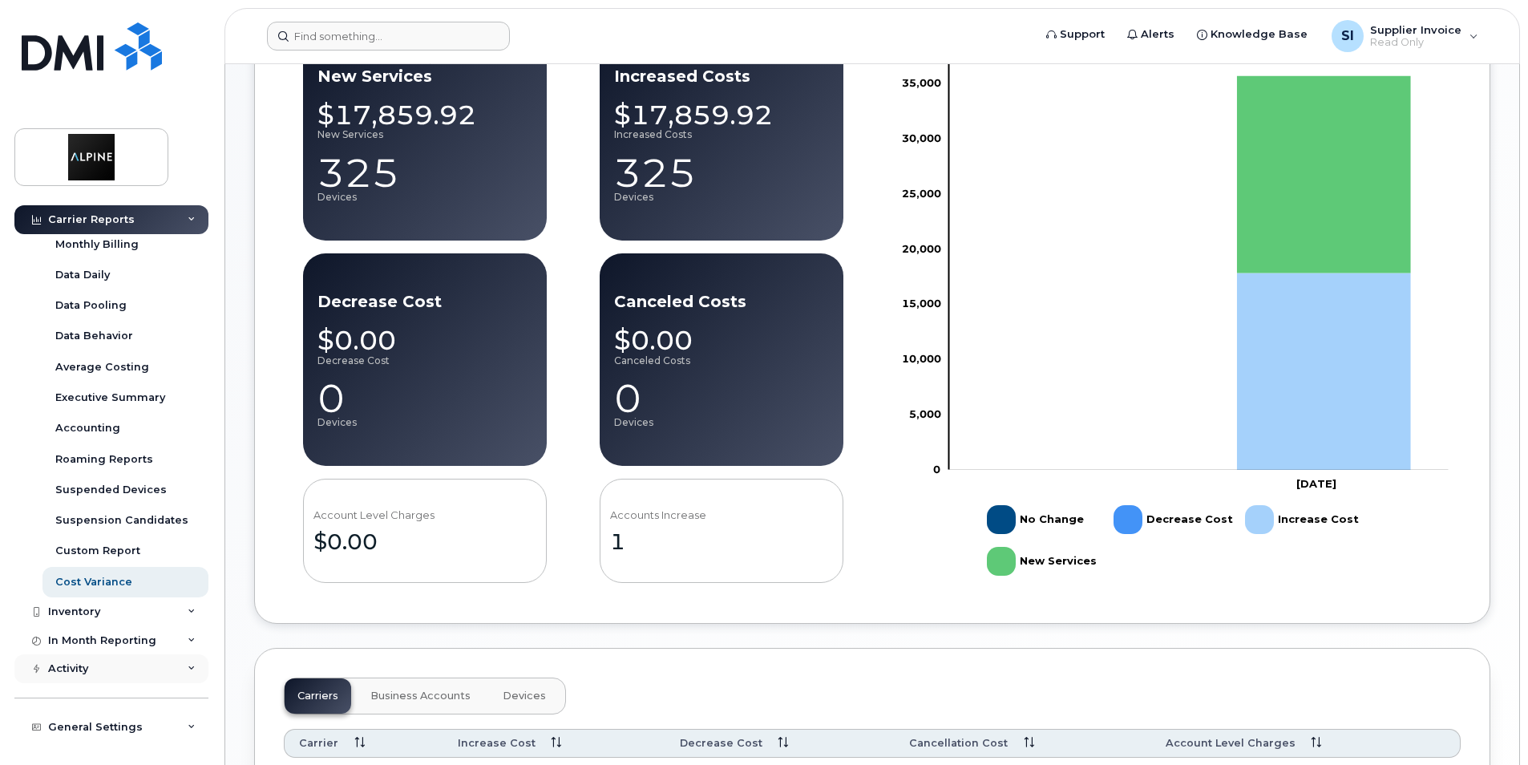
scroll to position [380, 0]
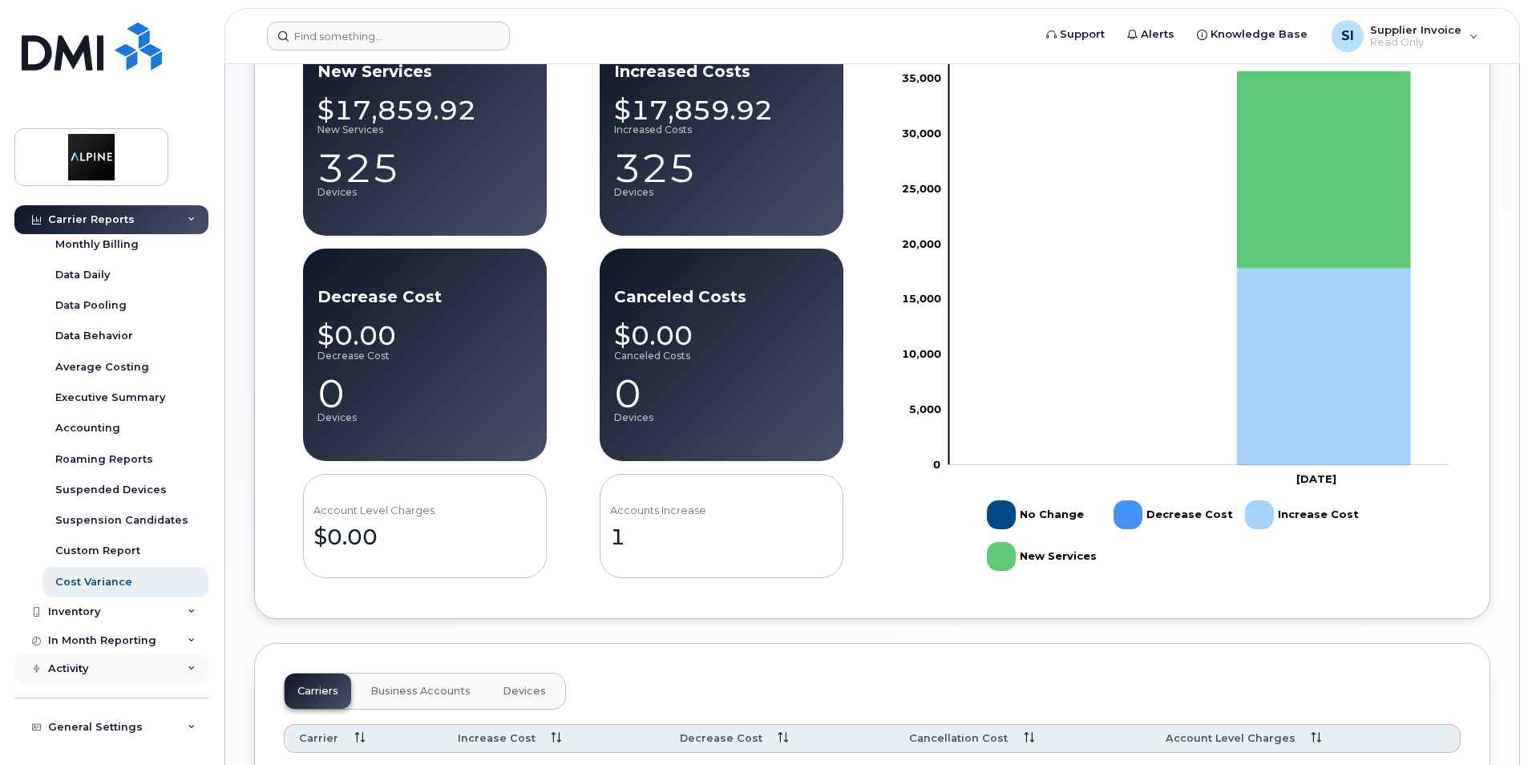
click at [188, 668] on icon at bounding box center [192, 668] width 8 height 8
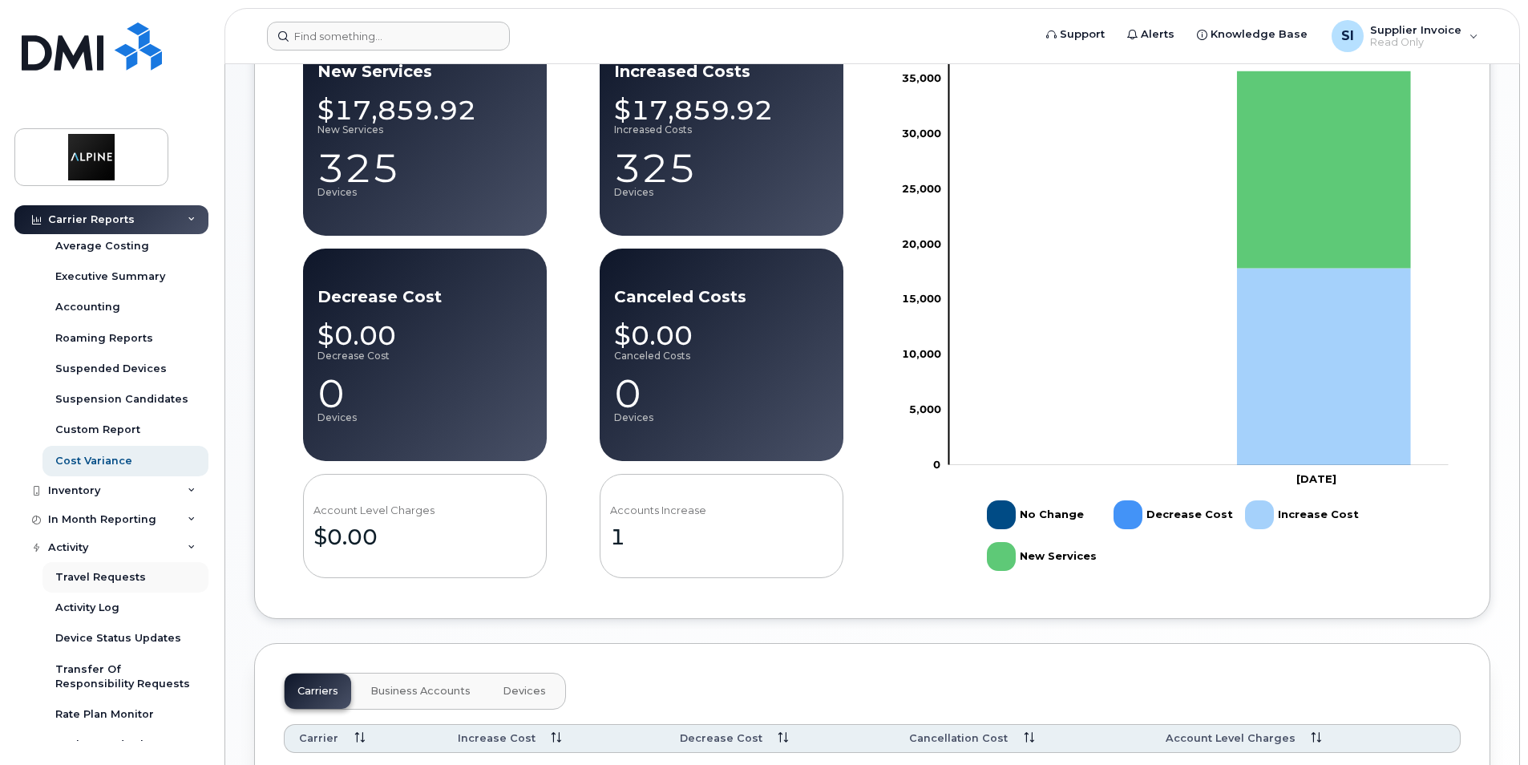
scroll to position [194, 0]
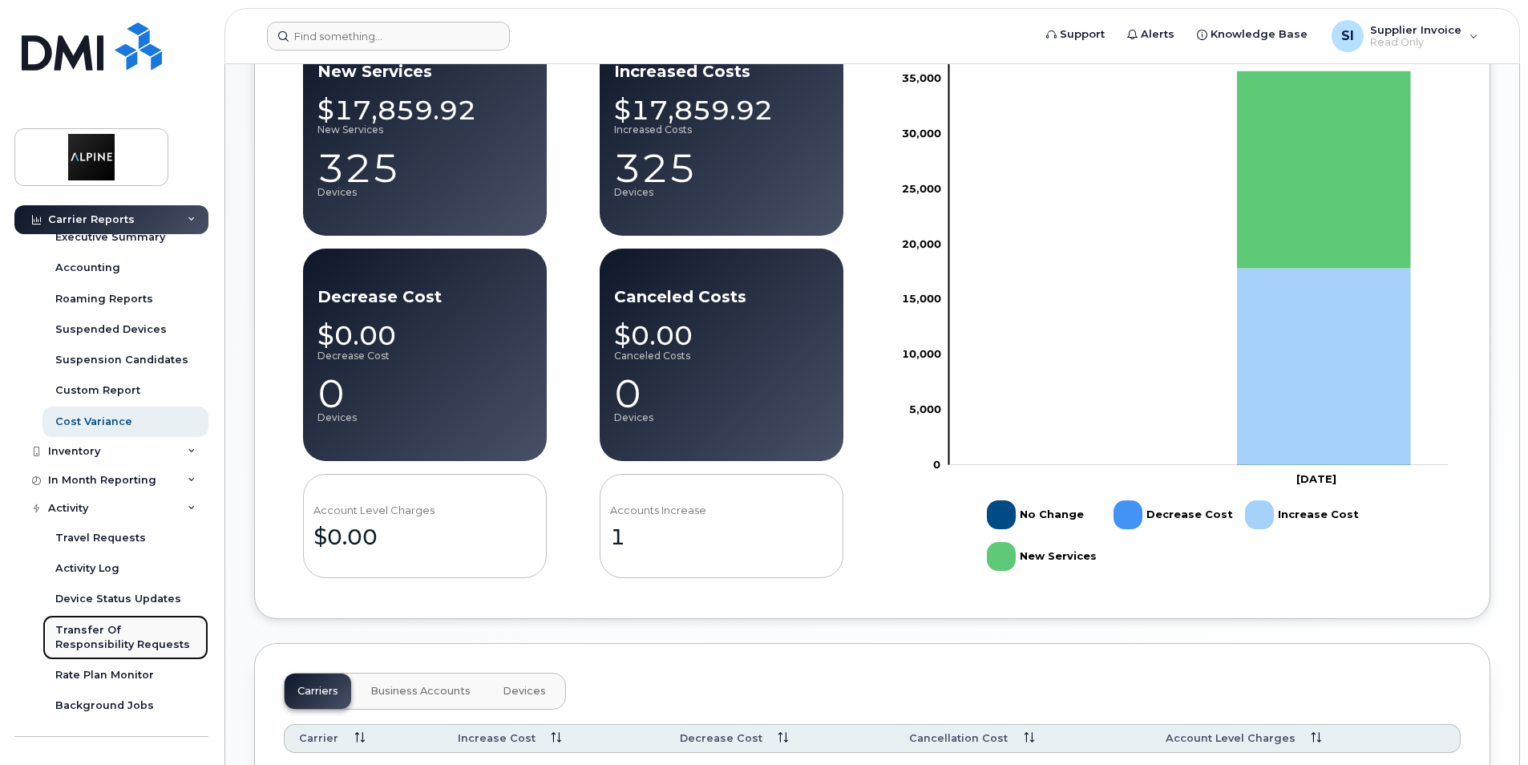
click at [141, 636] on div "Transfer Of Responsibility Requests" at bounding box center [125, 638] width 140 height 30
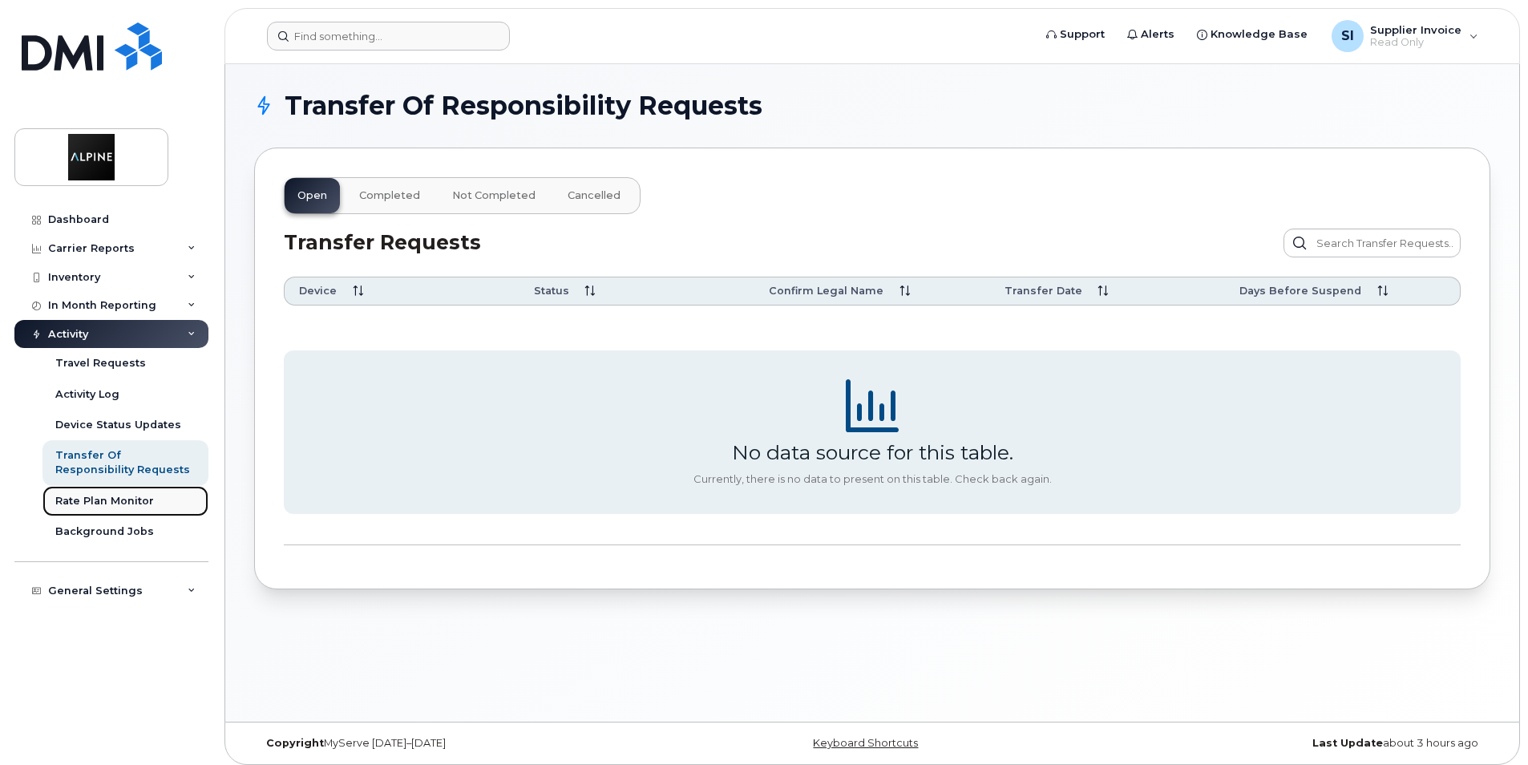
click at [131, 499] on div "Rate Plan Monitor" at bounding box center [104, 501] width 99 height 14
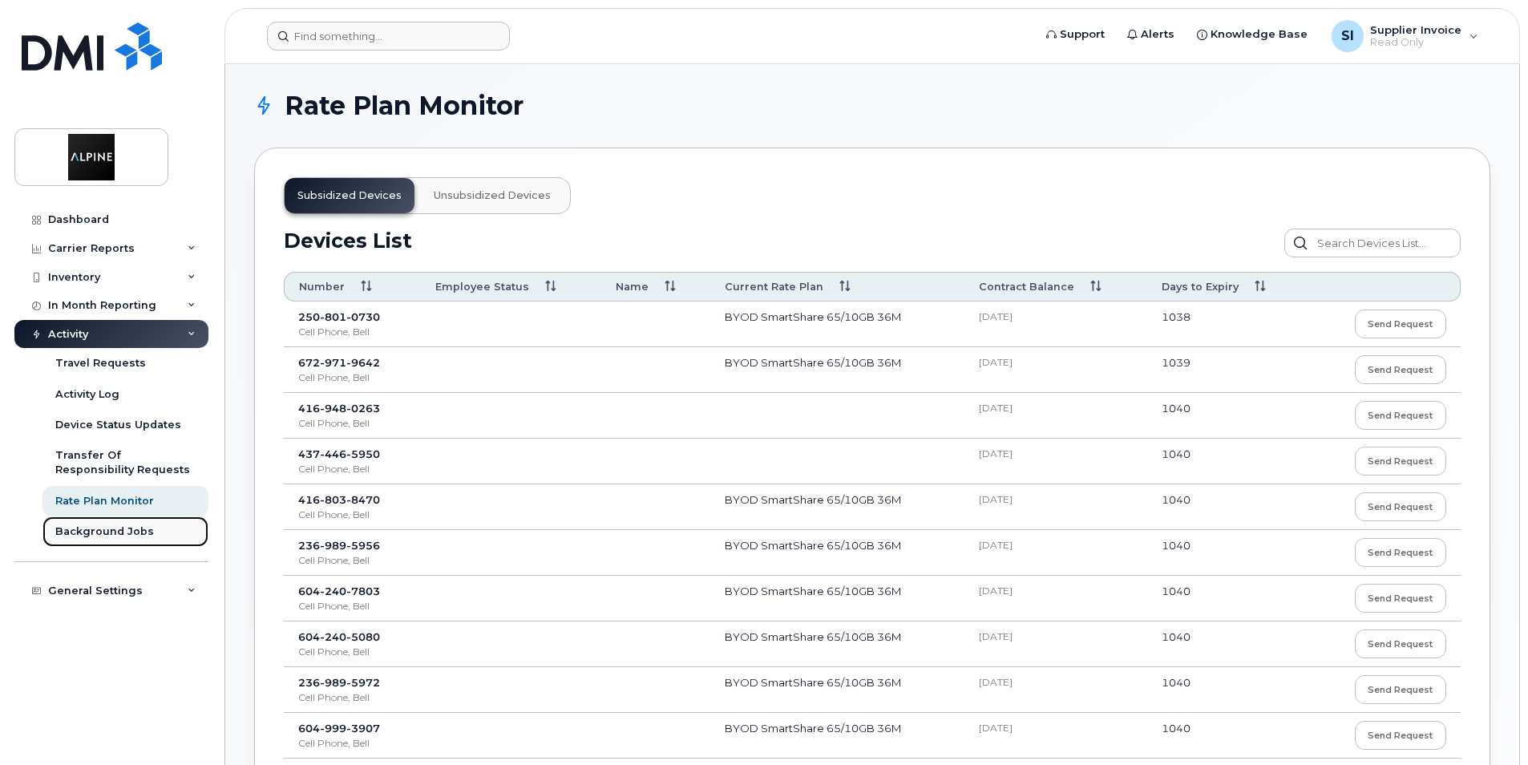
click at [130, 531] on div "Background Jobs" at bounding box center [104, 531] width 99 height 14
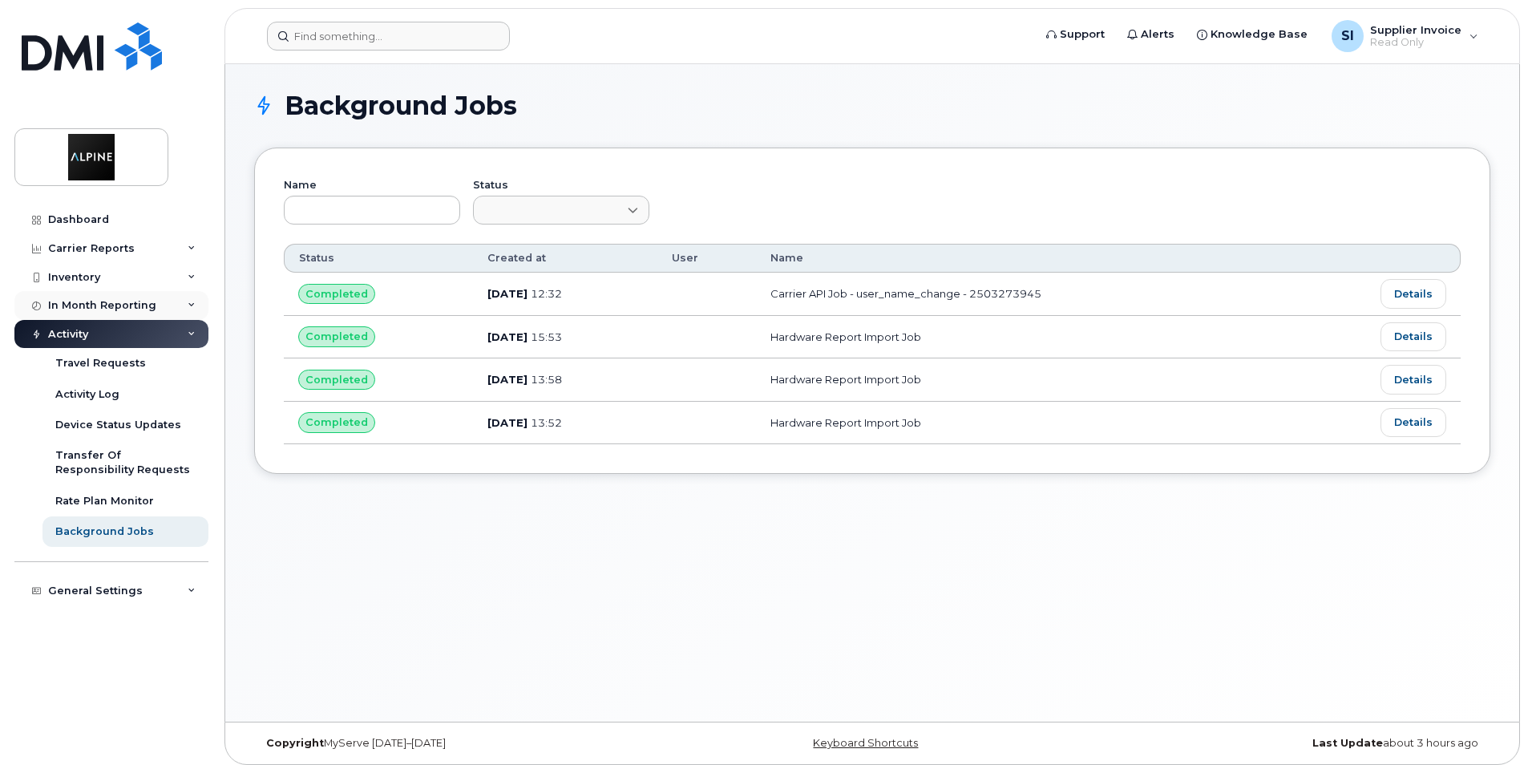
click at [196, 303] on div "In Month Reporting" at bounding box center [111, 305] width 194 height 29
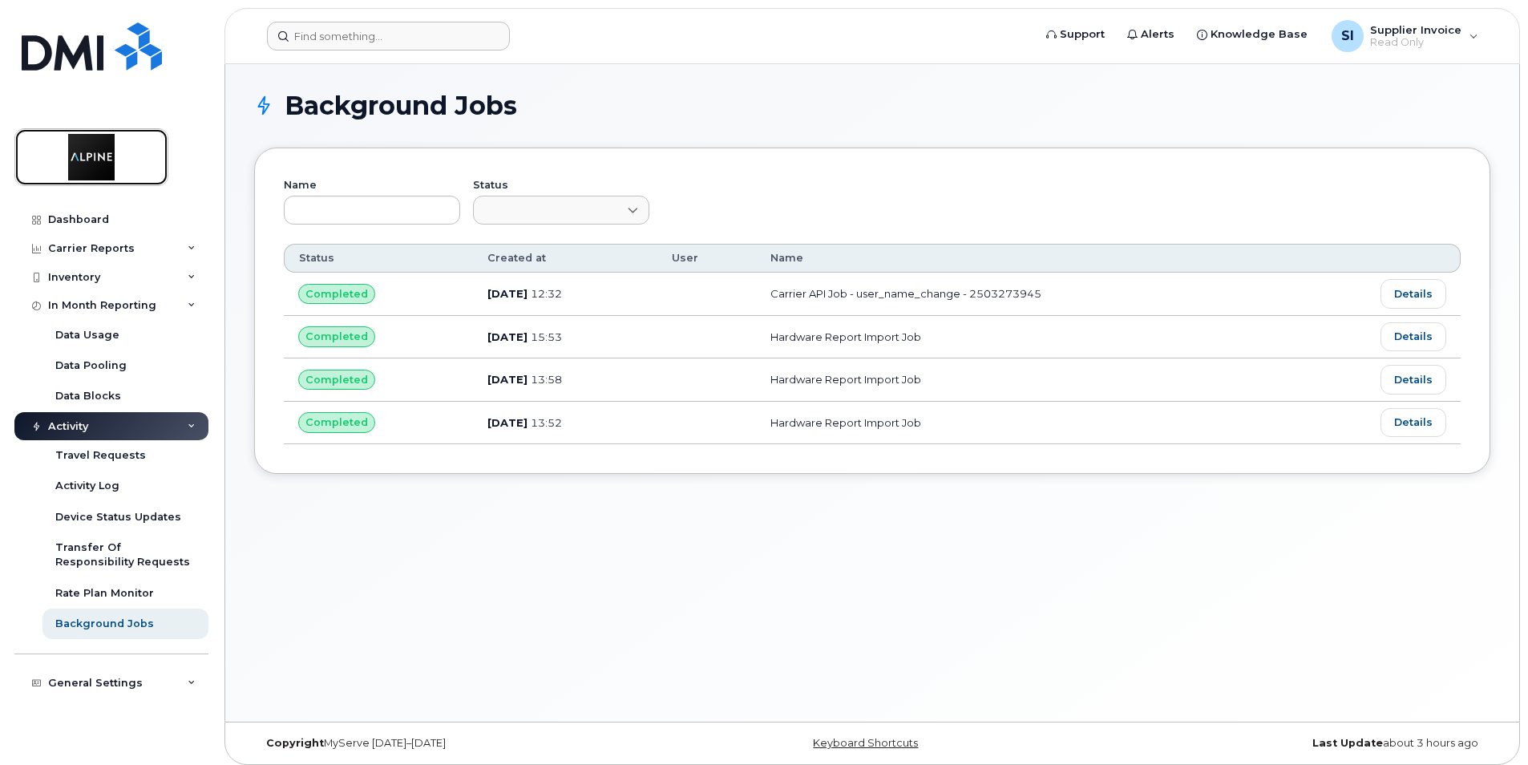
click at [79, 157] on img at bounding box center [91, 157] width 123 height 46
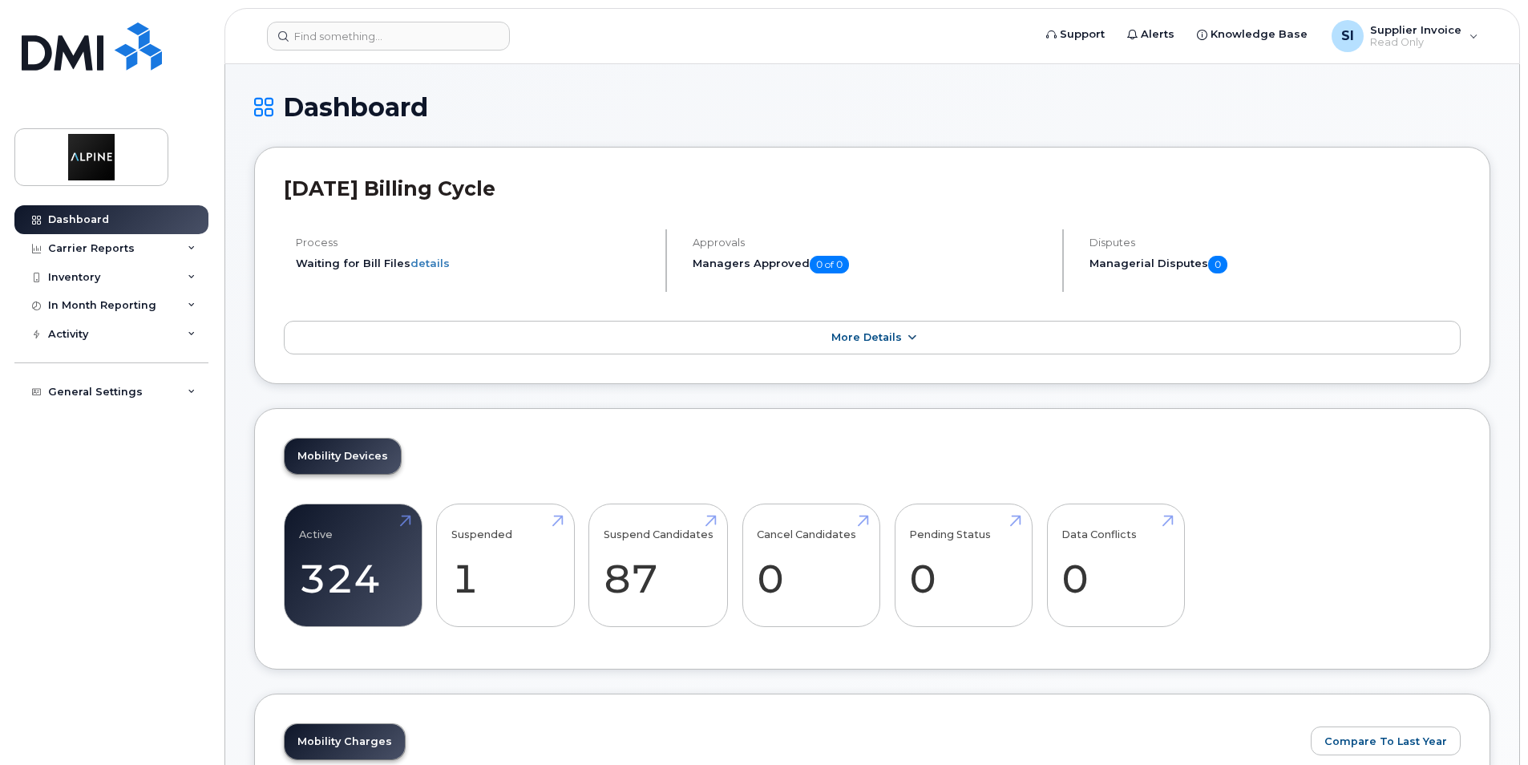
click at [907, 336] on icon at bounding box center [911, 338] width 13 height 10
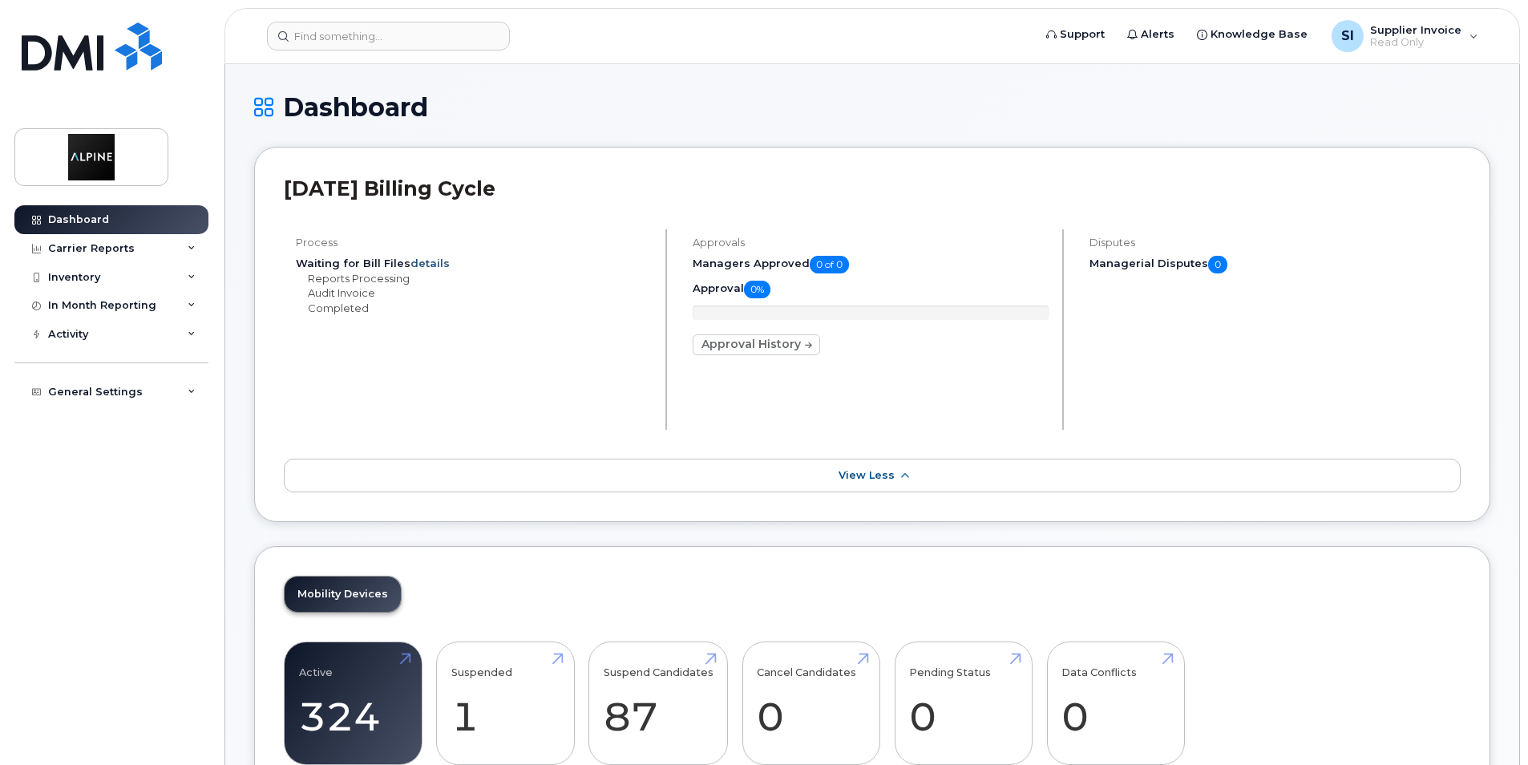
click at [424, 265] on link "details" at bounding box center [429, 262] width 39 height 13
click at [434, 265] on link "details" at bounding box center [429, 262] width 39 height 13
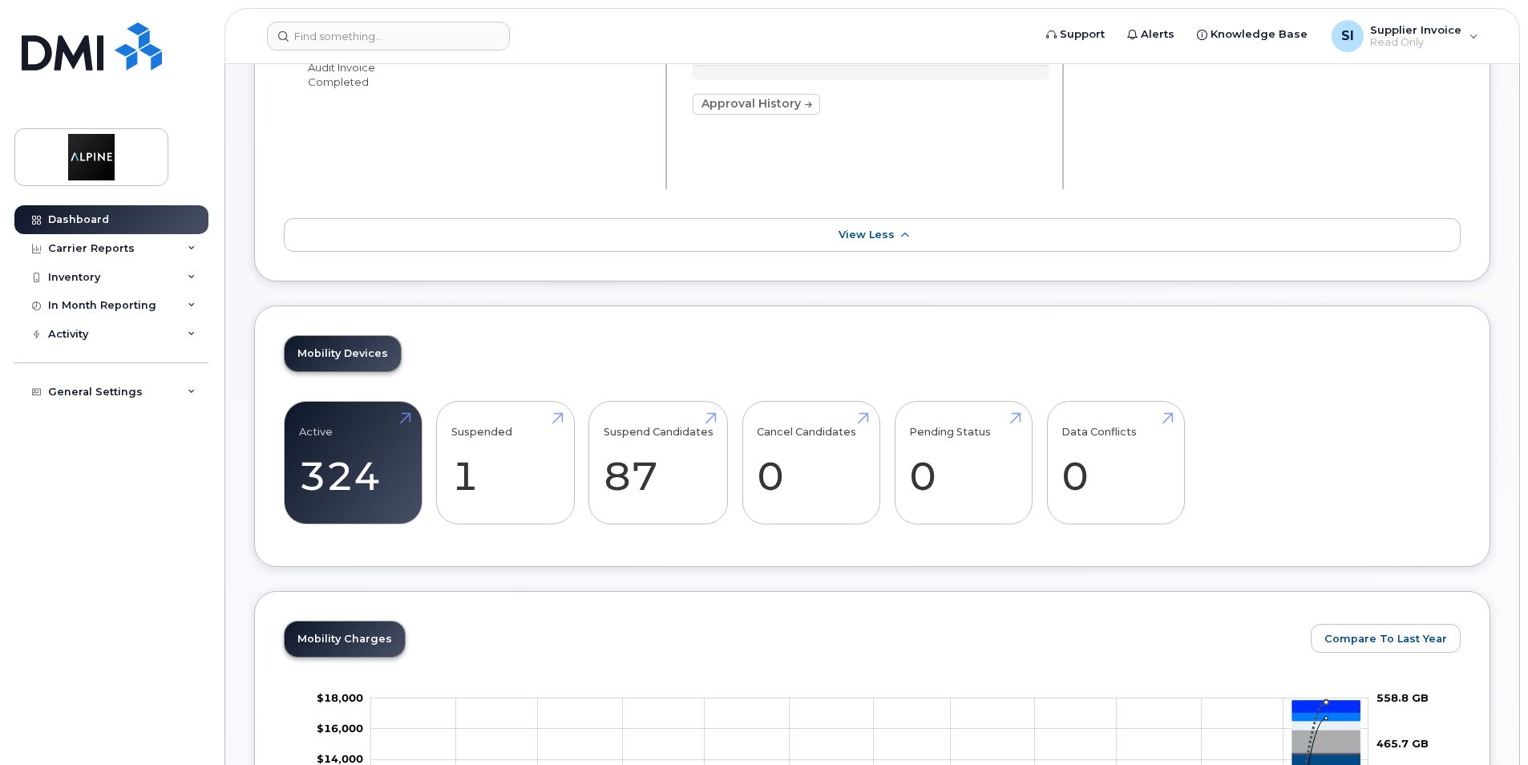
scroll to position [321, 0]
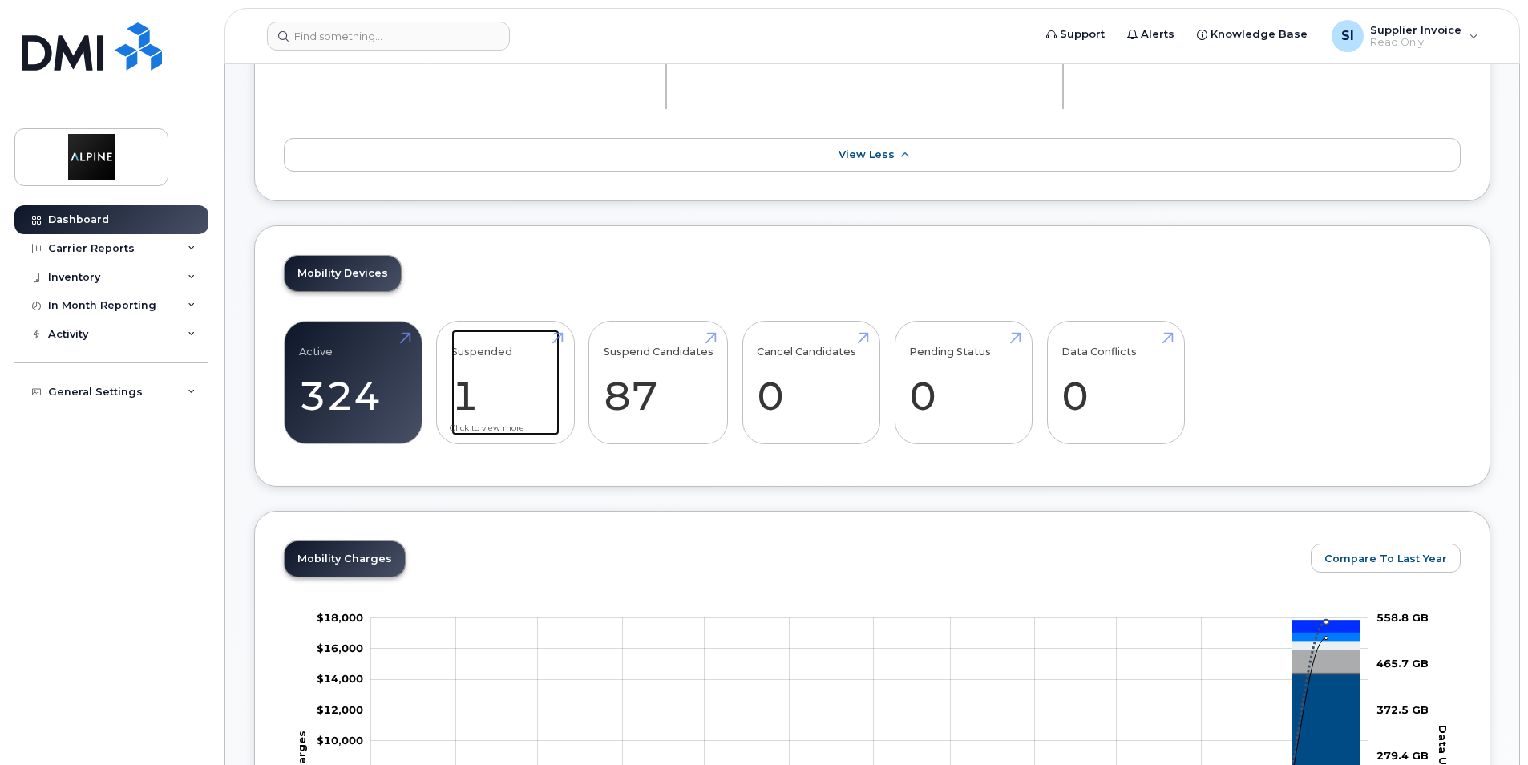
click at [511, 383] on link "Suspended 1" at bounding box center [505, 382] width 108 height 106
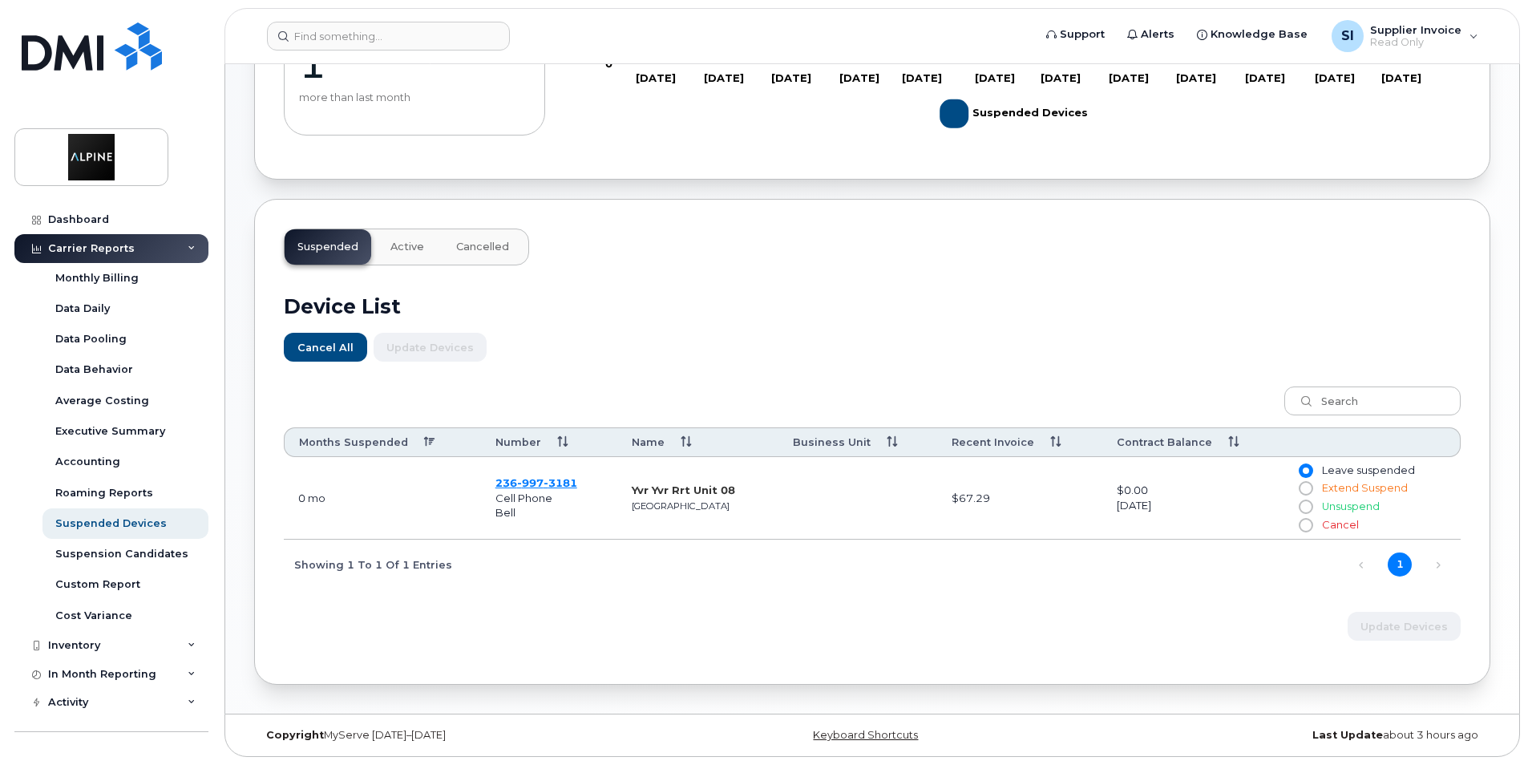
scroll to position [274, 0]
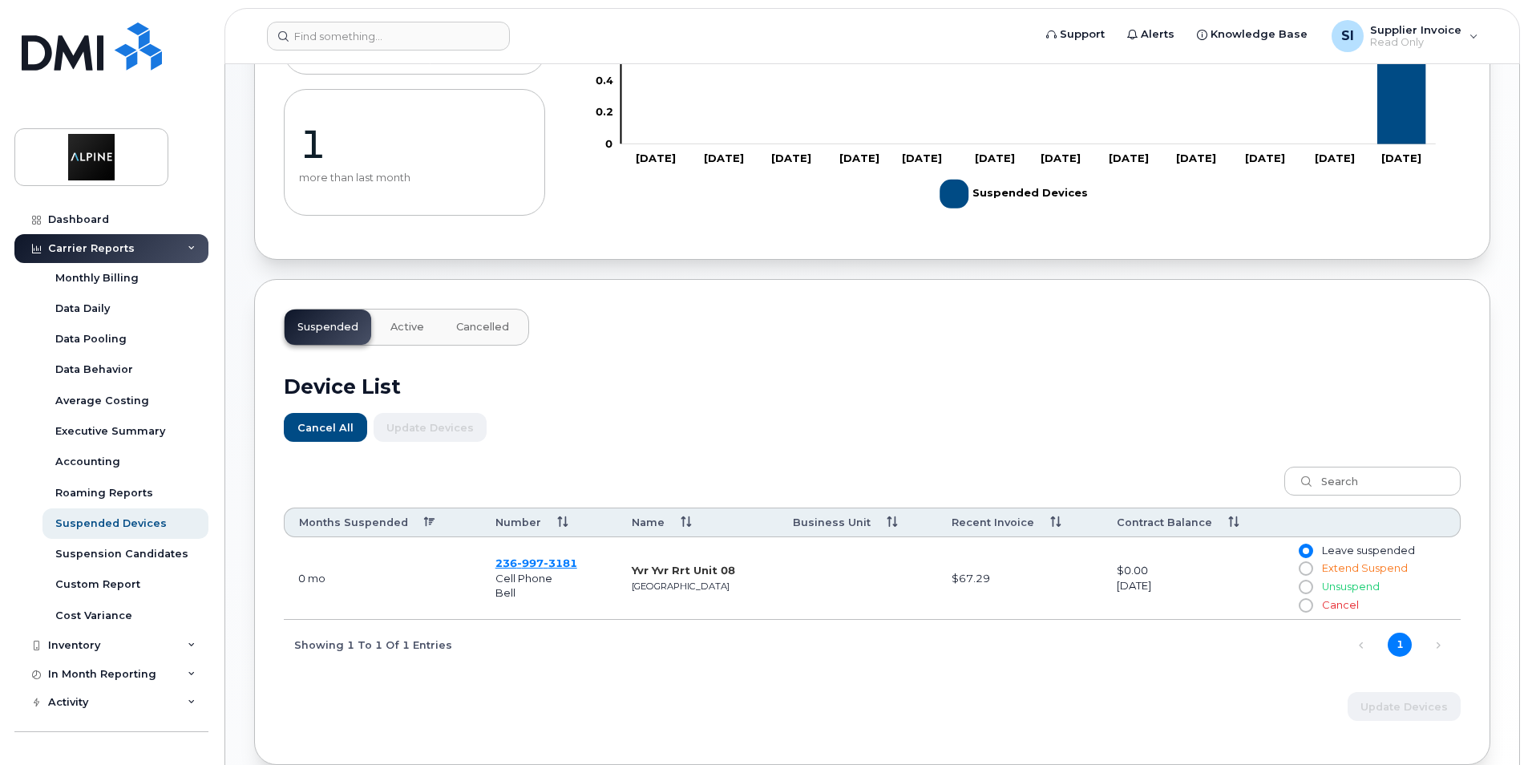
click at [412, 331] on span "Active" at bounding box center [407, 327] width 34 height 13
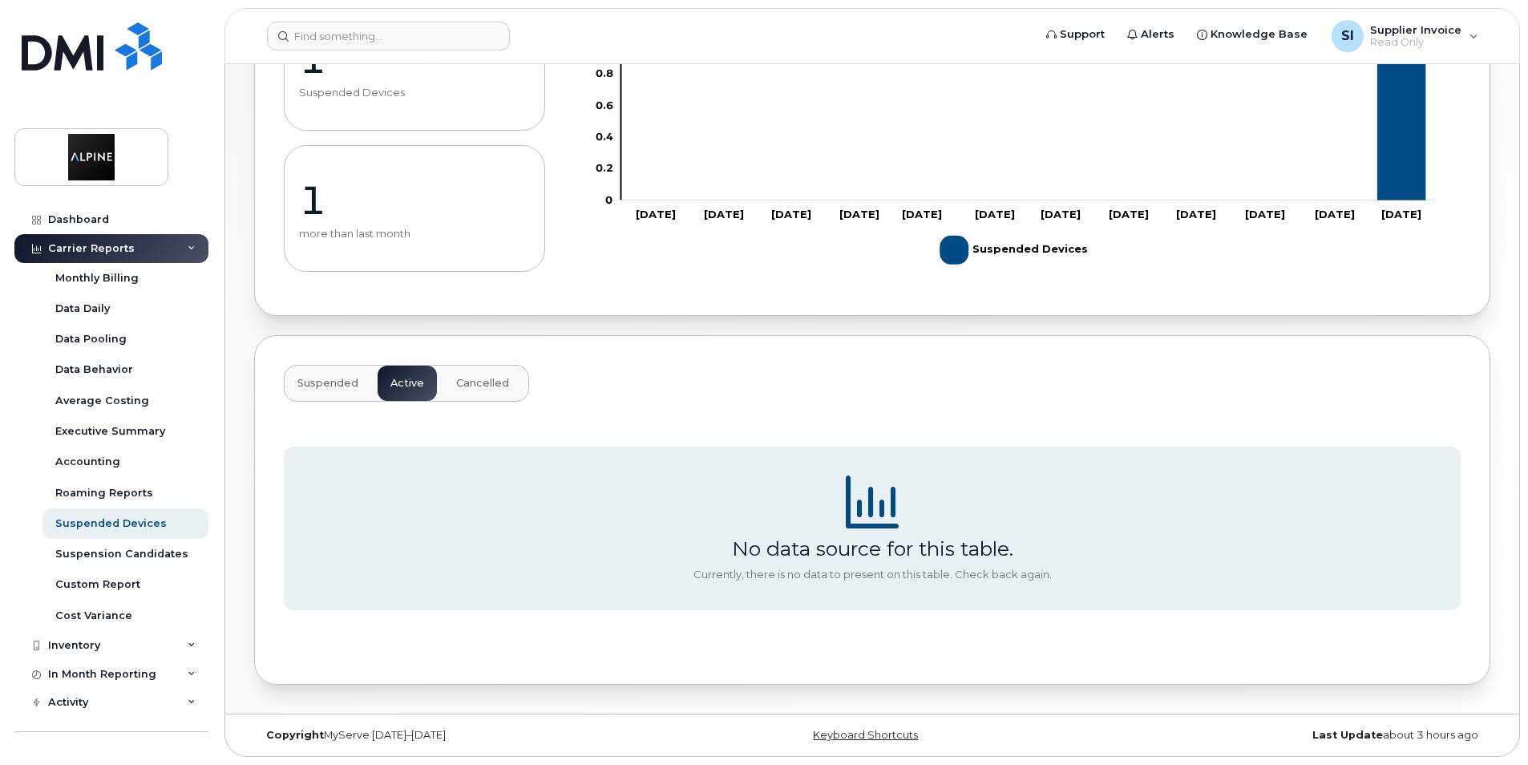
scroll to position [218, 0]
click at [493, 384] on span "Cancelled" at bounding box center [482, 383] width 53 height 13
click at [315, 382] on span "Suspended" at bounding box center [327, 383] width 61 height 13
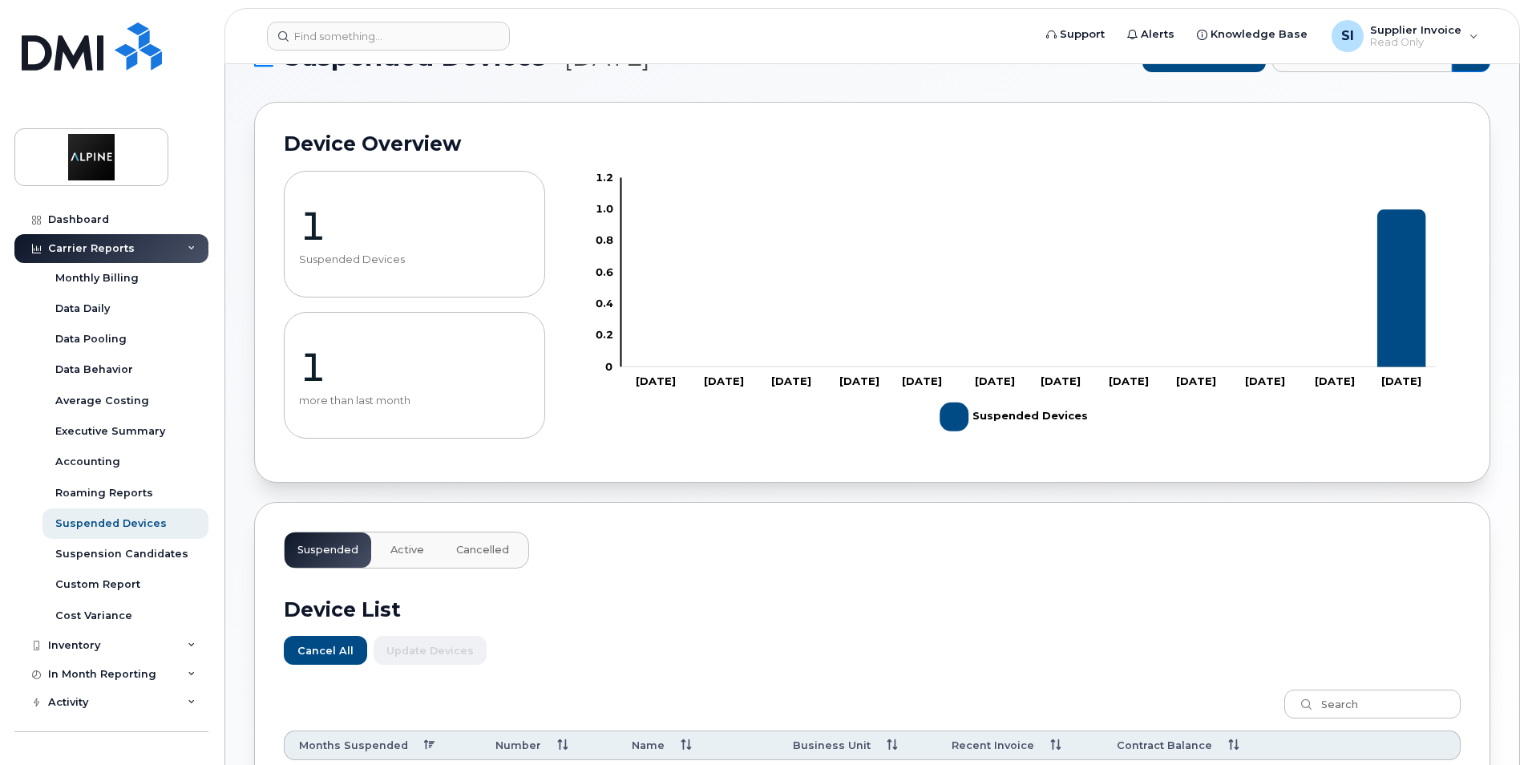
scroll to position [0, 0]
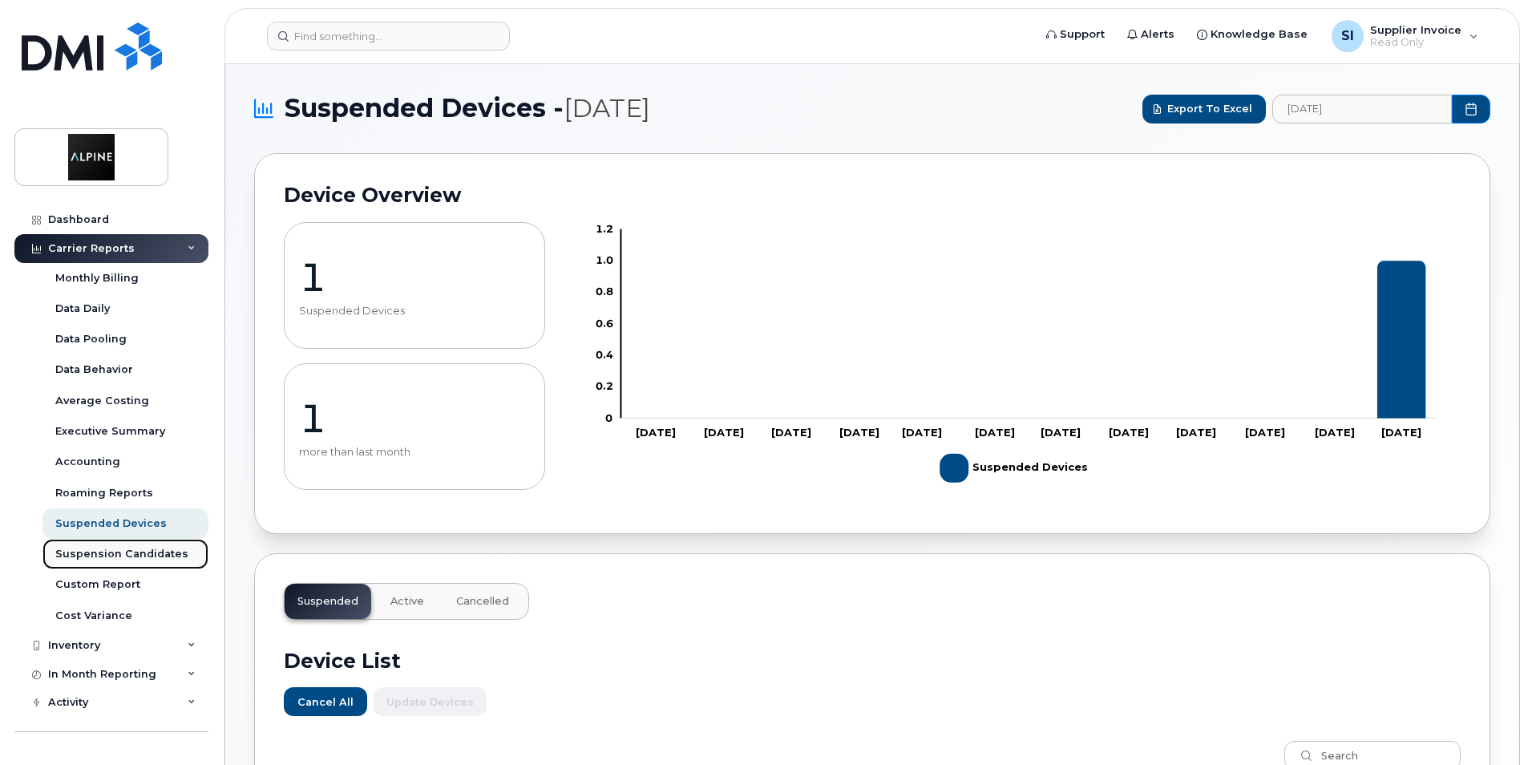
click at [102, 555] on div "Suspension Candidates" at bounding box center [121, 554] width 133 height 14
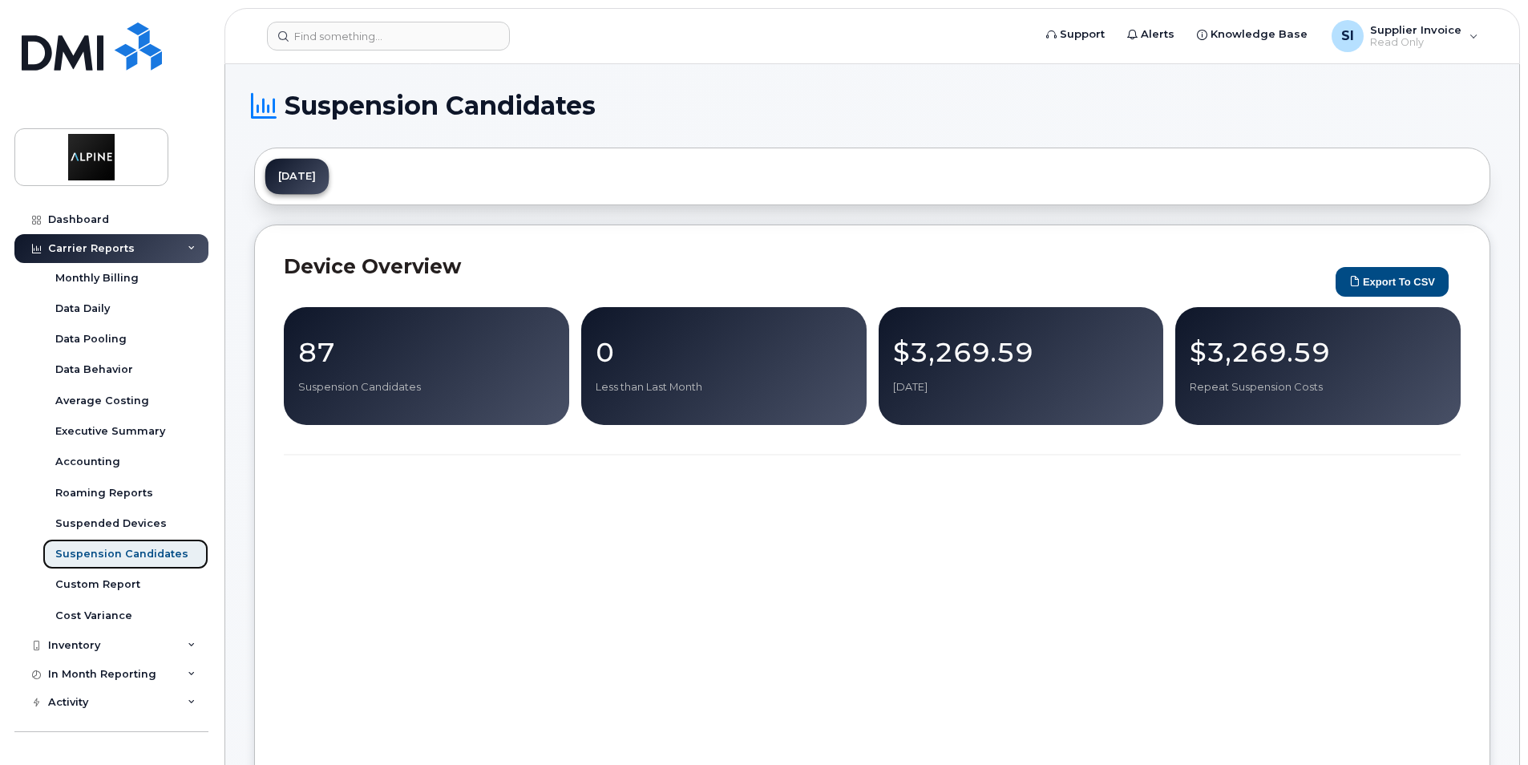
scroll to position [34, 0]
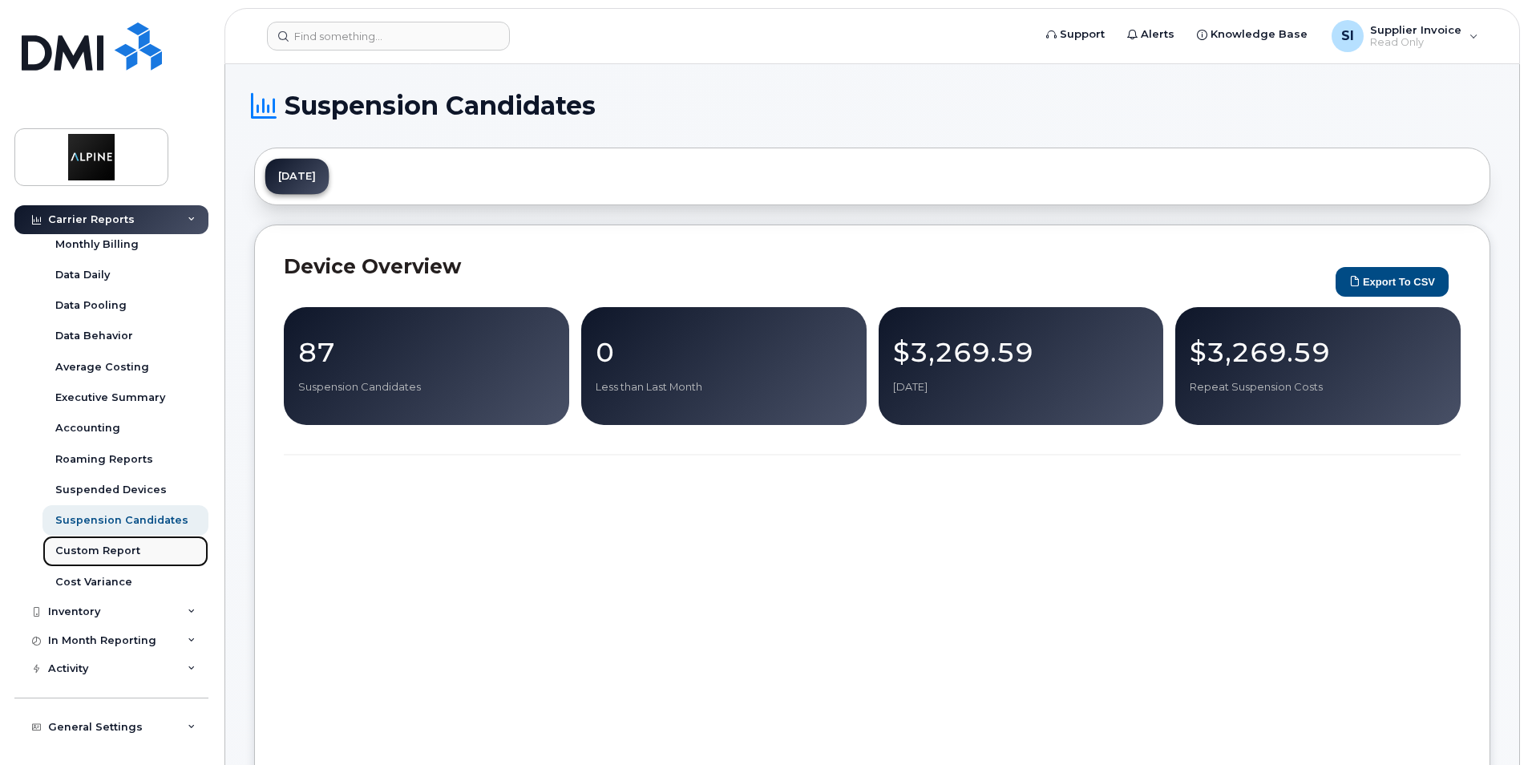
click at [107, 551] on div "Custom Report" at bounding box center [97, 550] width 85 height 14
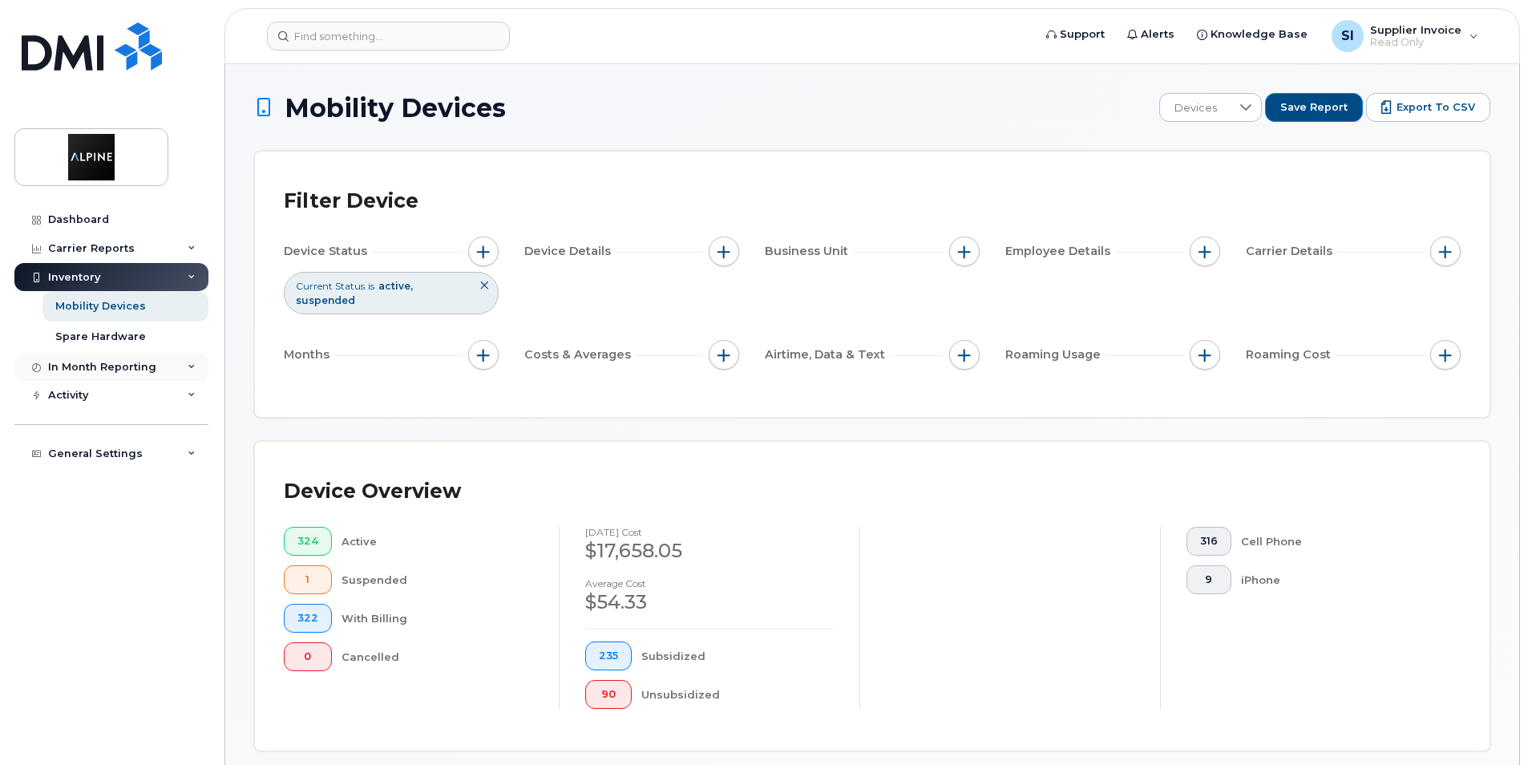
click at [188, 369] on icon at bounding box center [192, 367] width 8 height 8
click at [190, 491] on div "Activity" at bounding box center [111, 487] width 194 height 29
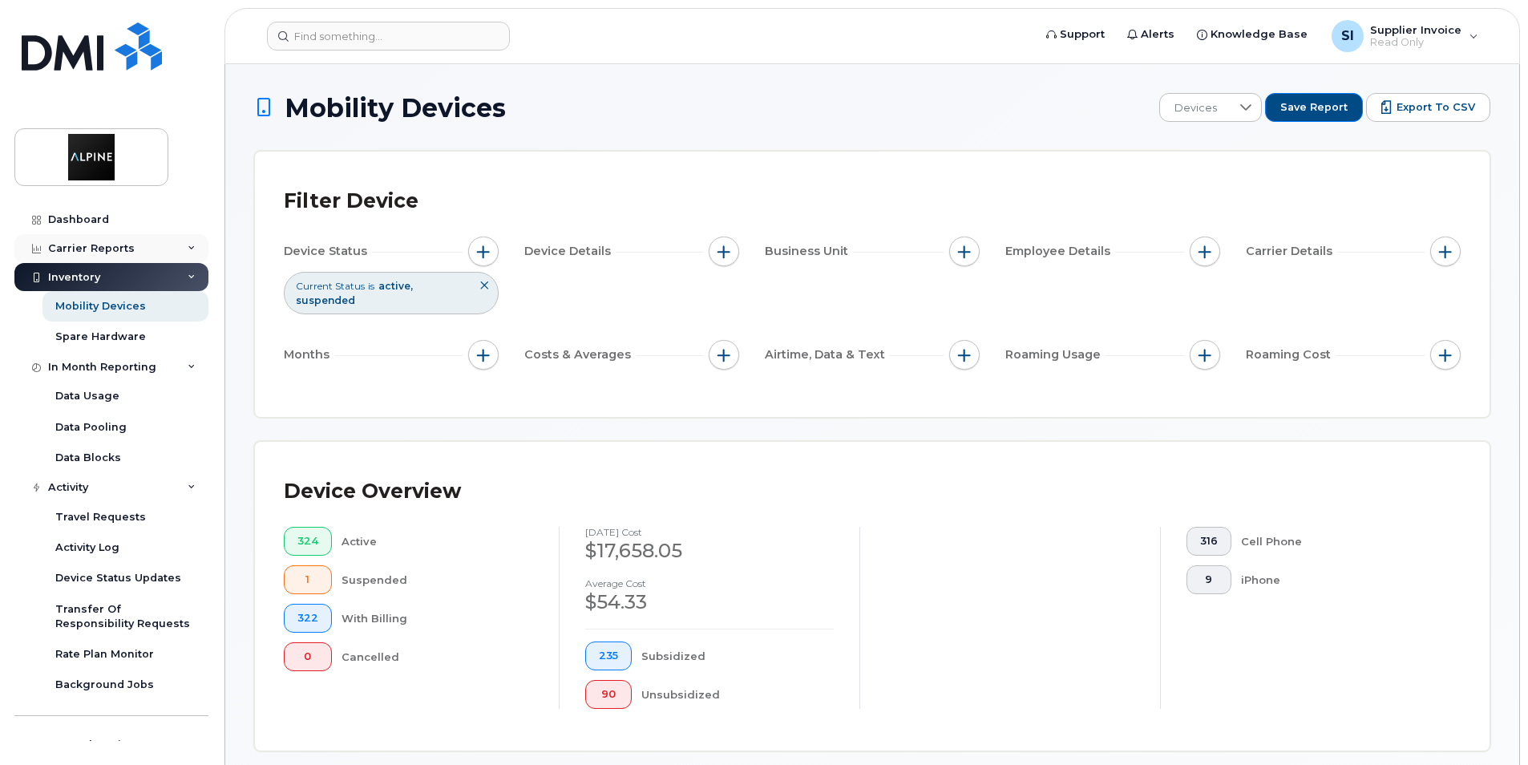
click at [188, 244] on icon at bounding box center [192, 248] width 8 height 8
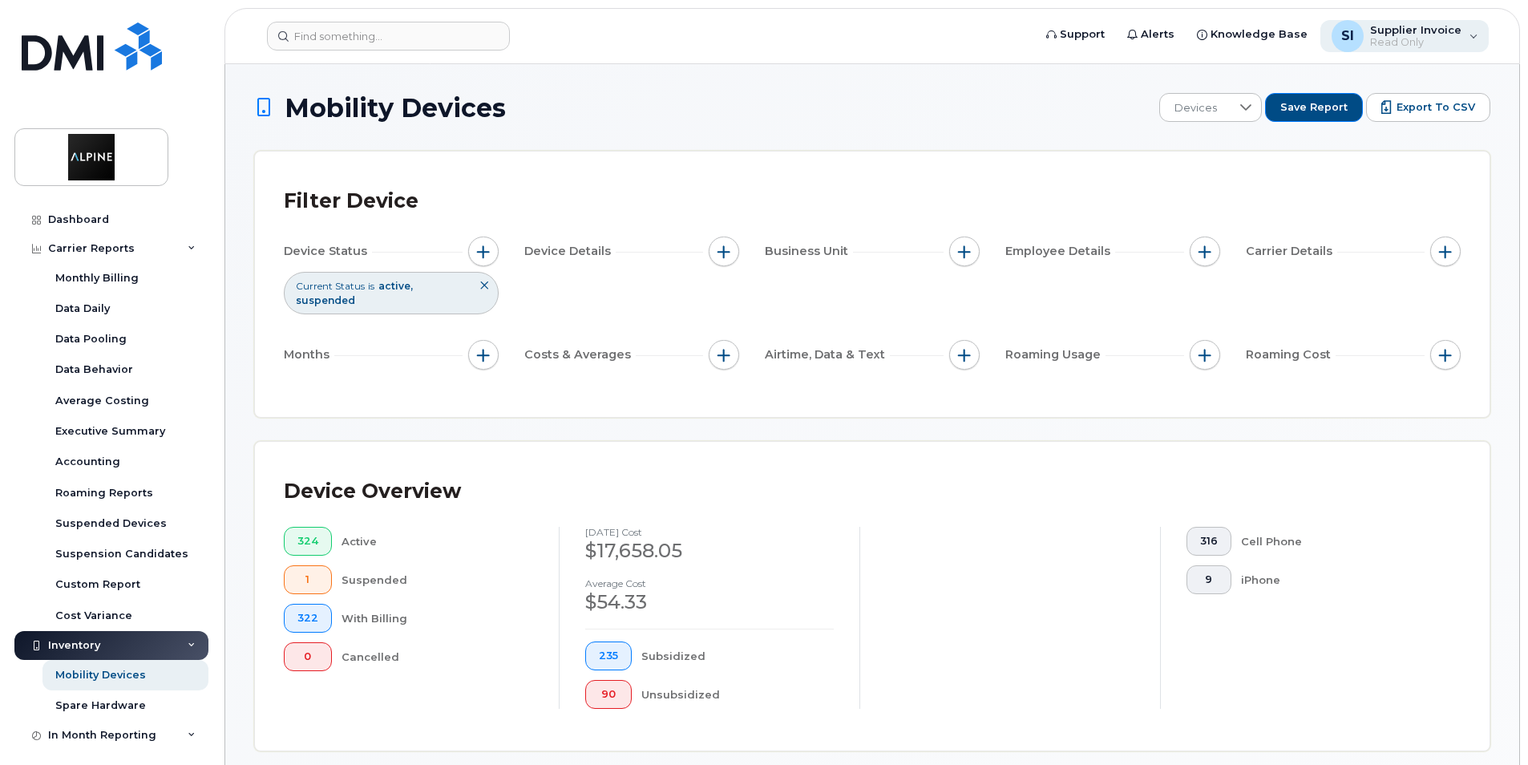
click at [1477, 30] on div "SI Supplier Invoice Read Only" at bounding box center [1404, 36] width 169 height 32
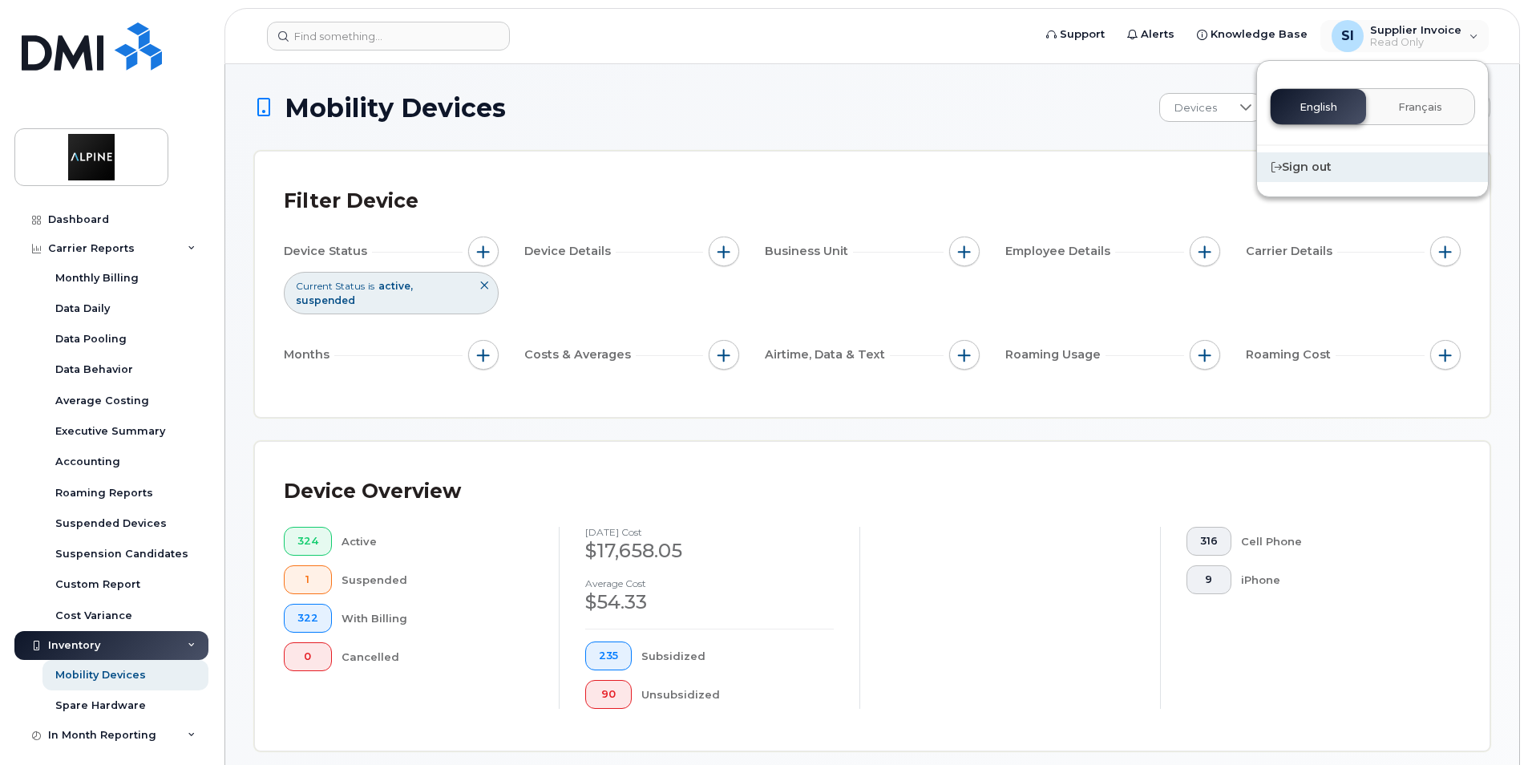
click at [1311, 164] on div "Sign out" at bounding box center [1372, 167] width 231 height 30
